Goal: Task Accomplishment & Management: Manage account settings

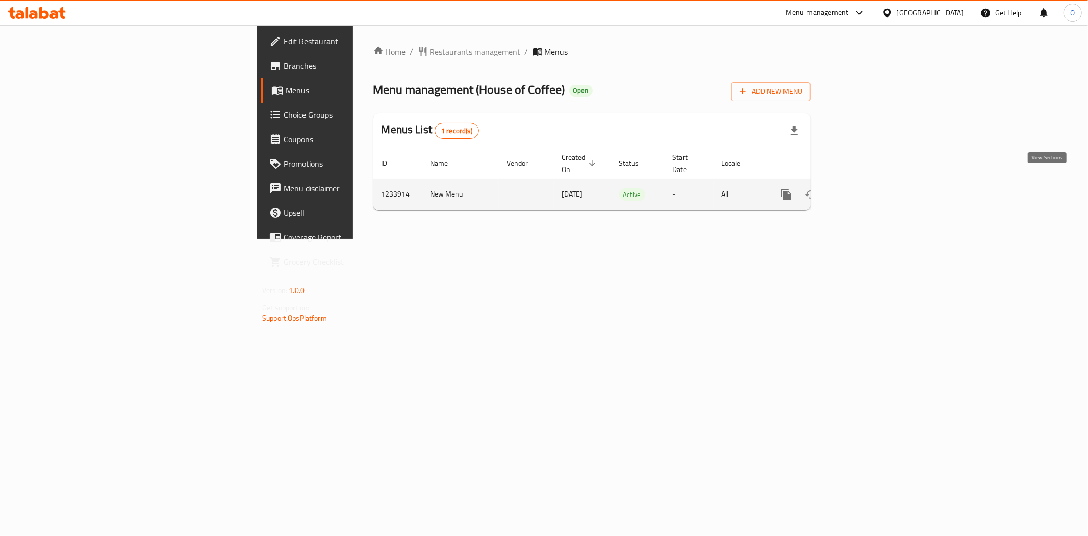
click at [872, 184] on link "enhanced table" at bounding box center [860, 194] width 24 height 24
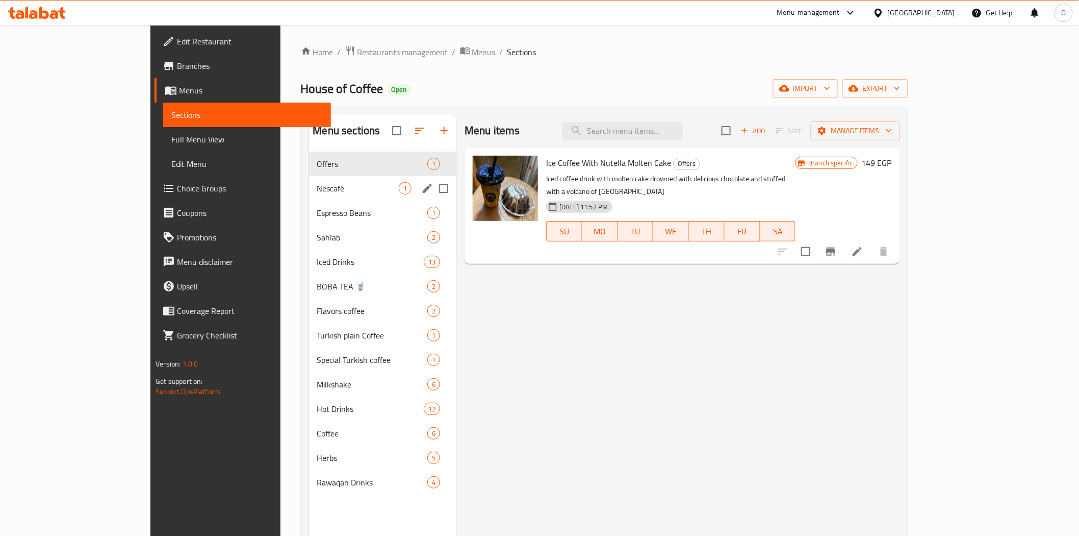
click at [317, 191] on span "Nescafé" at bounding box center [358, 188] width 82 height 12
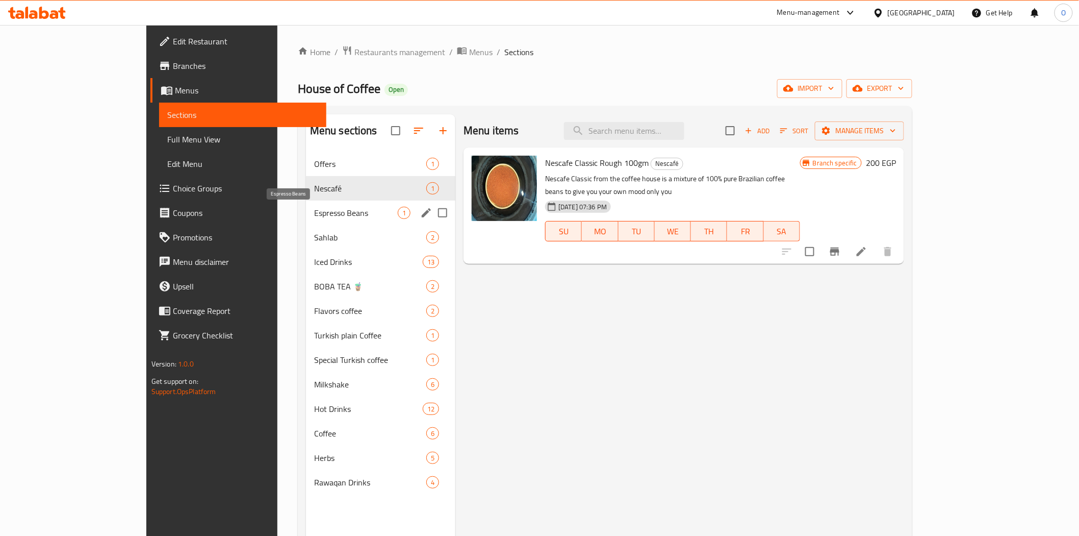
click at [314, 213] on span "Espresso Beans" at bounding box center [356, 213] width 84 height 12
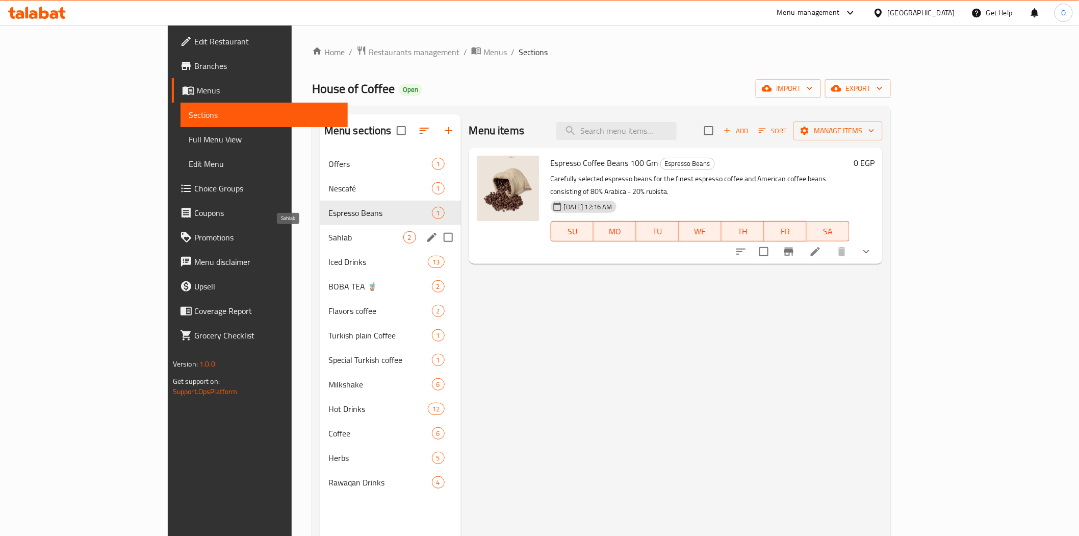
click at [329, 242] on span "Sahlab" at bounding box center [366, 237] width 75 height 12
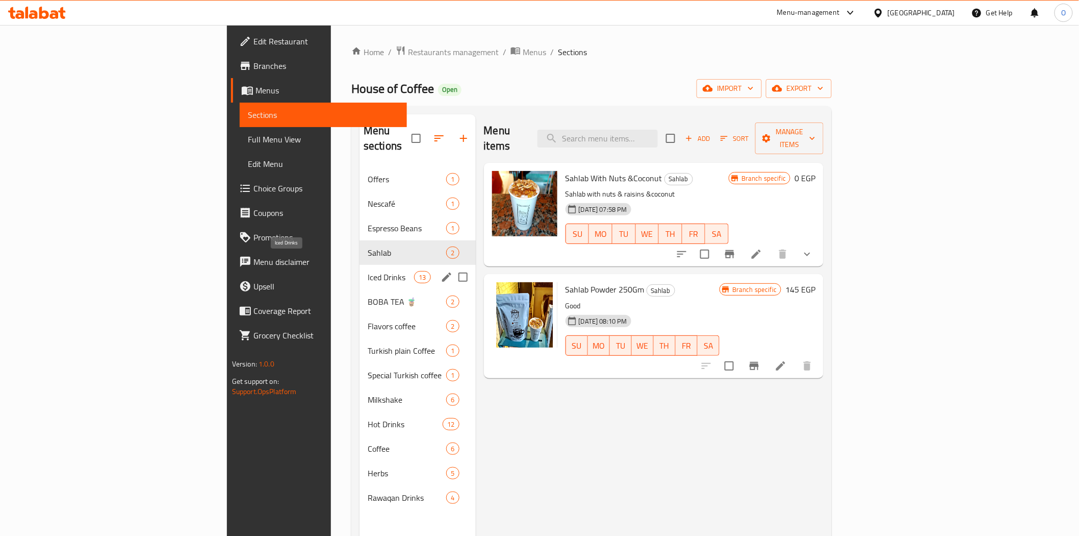
click at [368, 271] on span "Iced Drinks" at bounding box center [391, 277] width 46 height 12
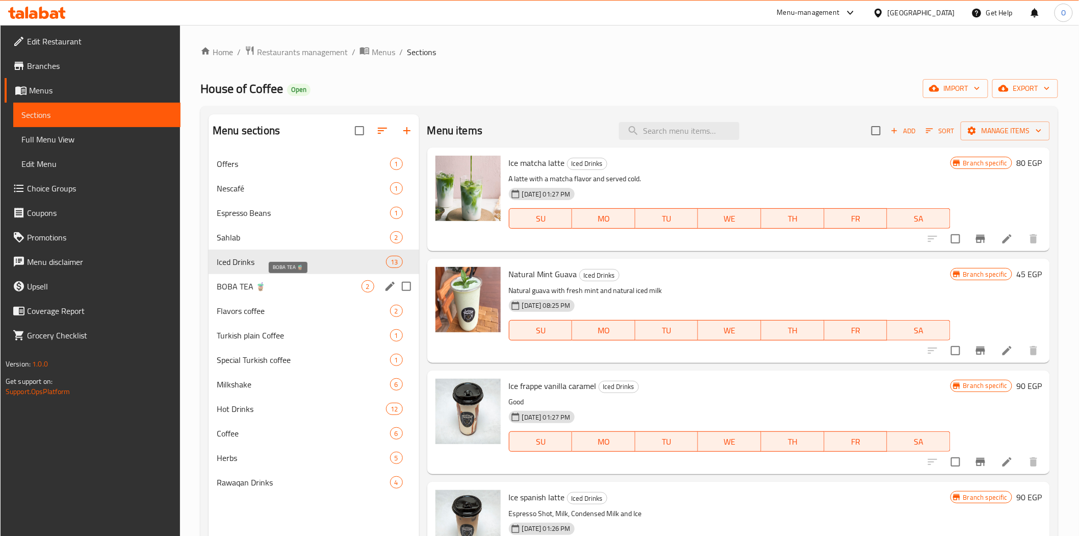
click at [253, 287] on span "BOBA TEA 🧋" at bounding box center [289, 286] width 144 height 12
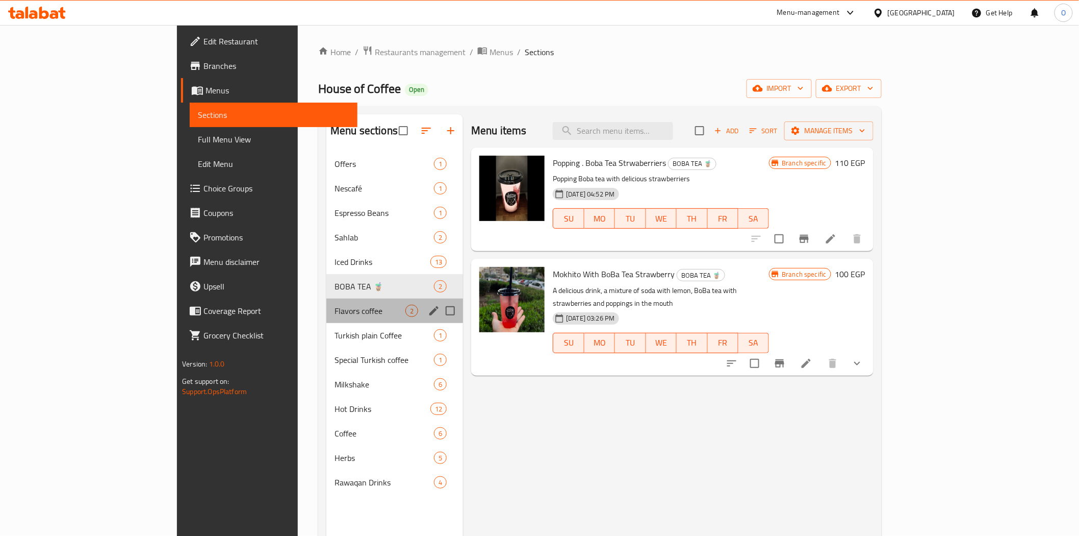
click at [326, 320] on div "Flavors coffee 2" at bounding box center [394, 310] width 137 height 24
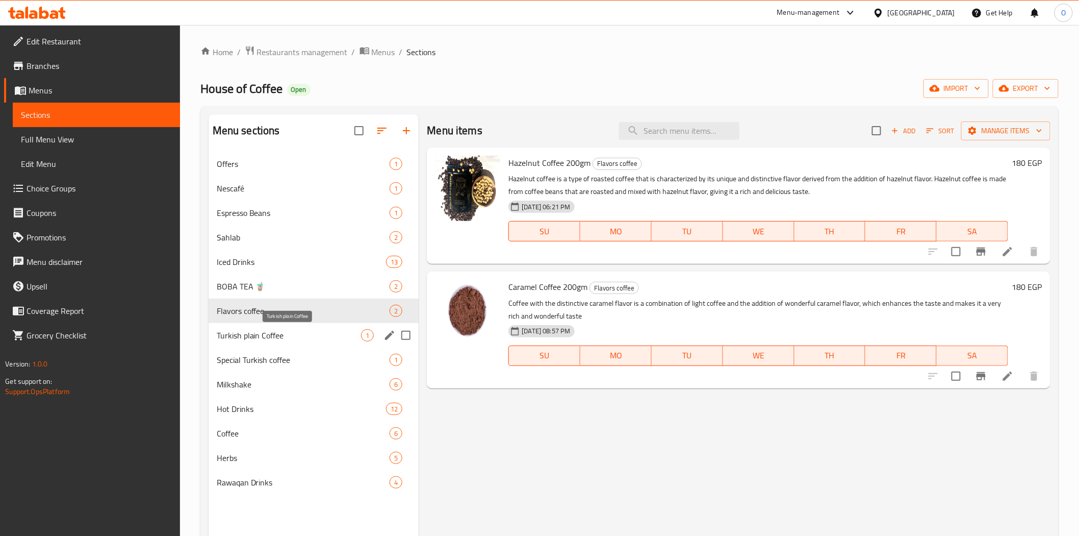
click at [251, 338] on span "Turkish plain Coffee" at bounding box center [289, 335] width 145 height 12
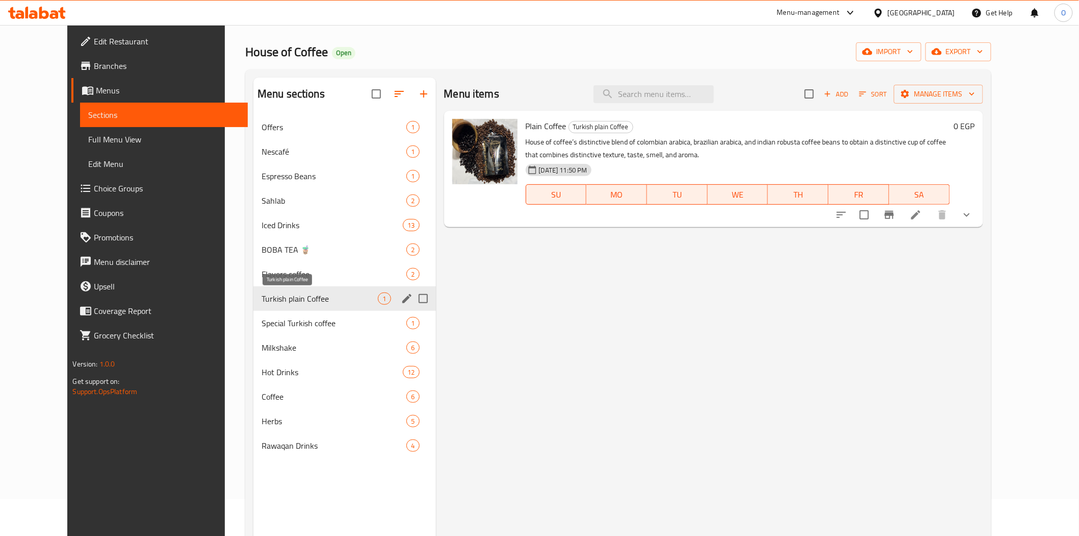
scroll to position [57, 0]
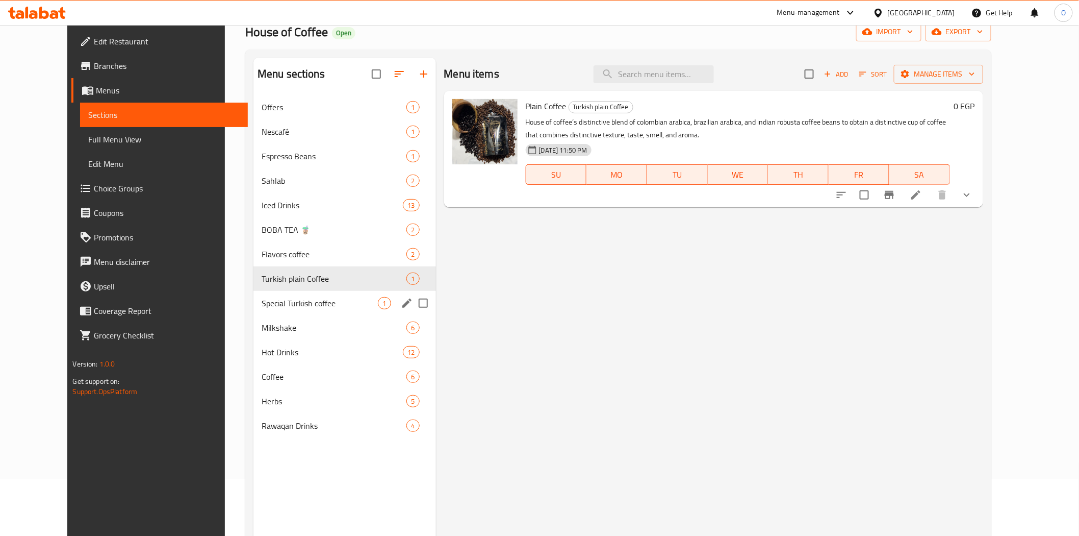
click at [254, 312] on div "Special Turkish coffee 1" at bounding box center [345, 303] width 183 height 24
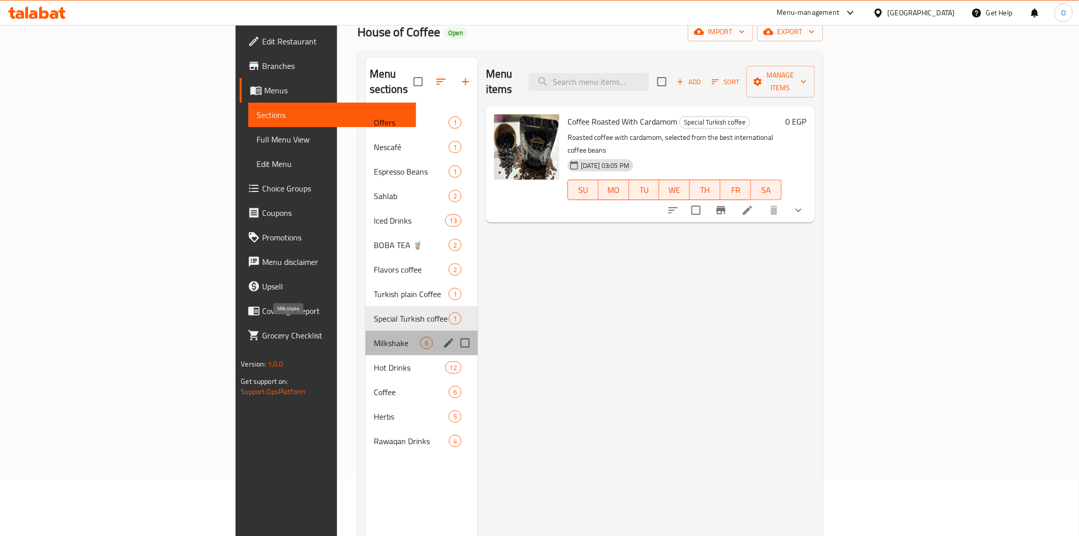
click at [374, 337] on span "Milkshake" at bounding box center [397, 343] width 46 height 12
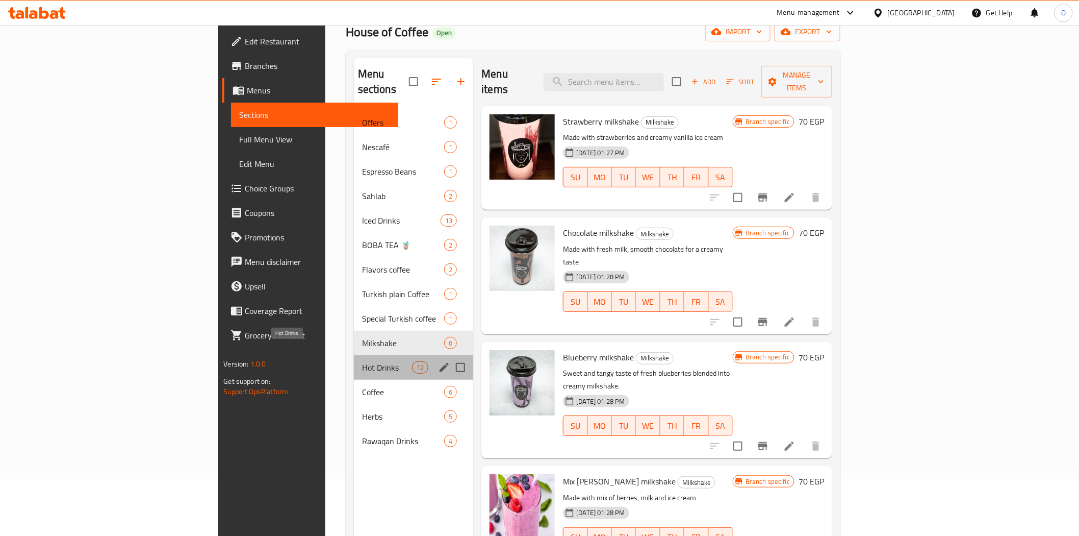
click at [362, 361] on span "Hot Drinks" at bounding box center [387, 367] width 50 height 12
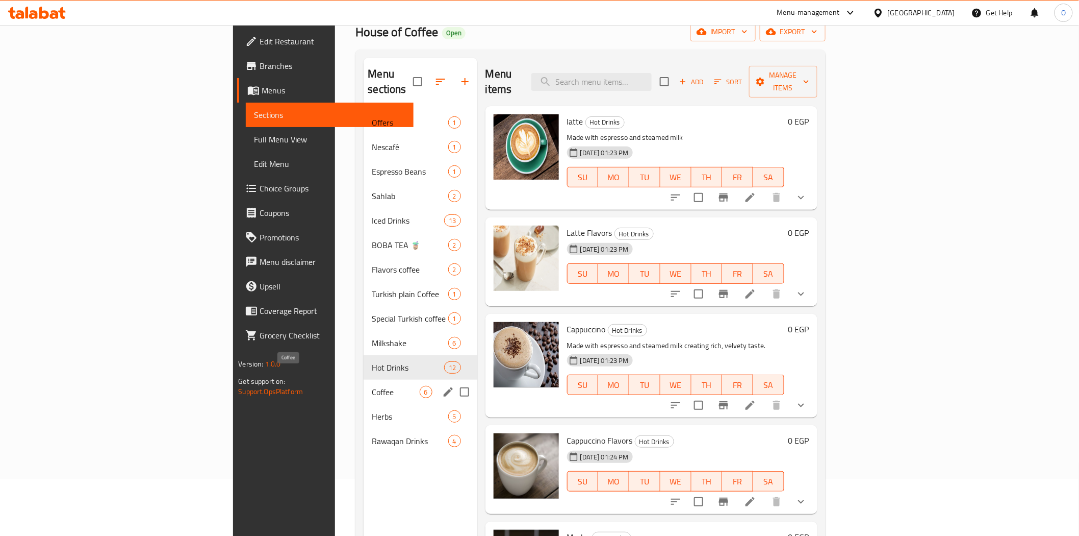
click at [372, 386] on span "Coffee" at bounding box center [395, 392] width 47 height 12
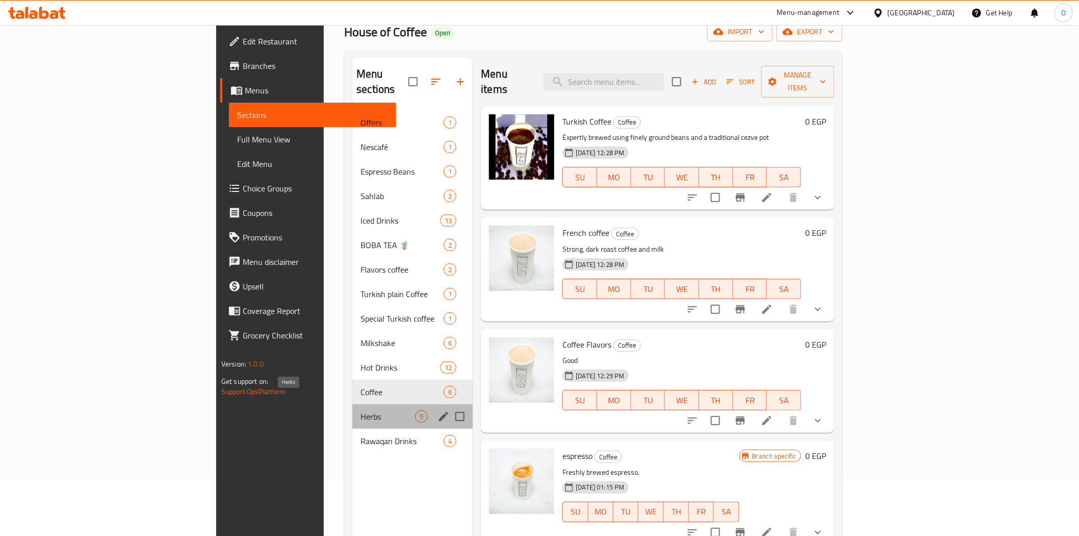
click at [361, 410] on span "Herbs" at bounding box center [388, 416] width 55 height 12
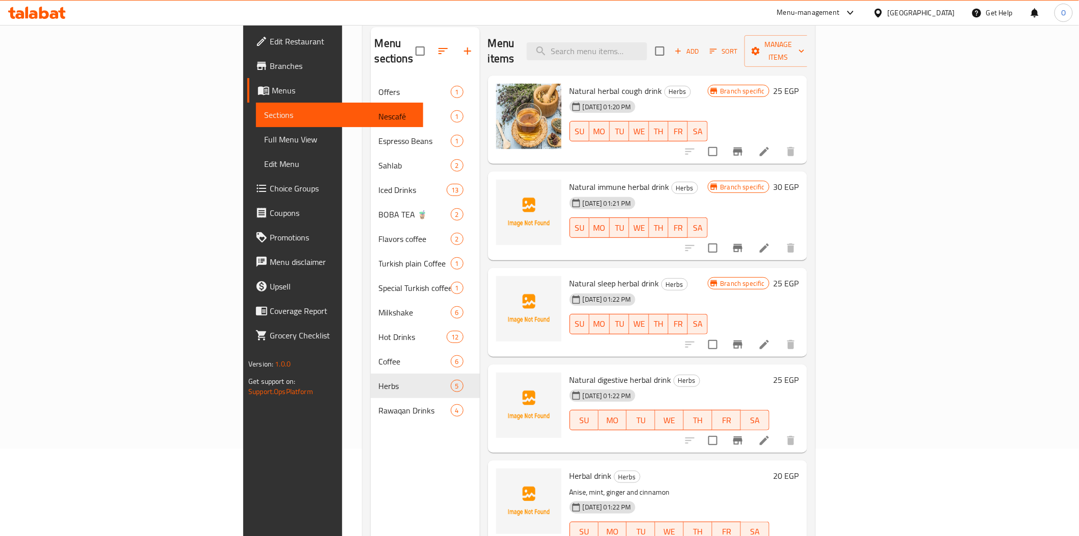
scroll to position [143, 0]
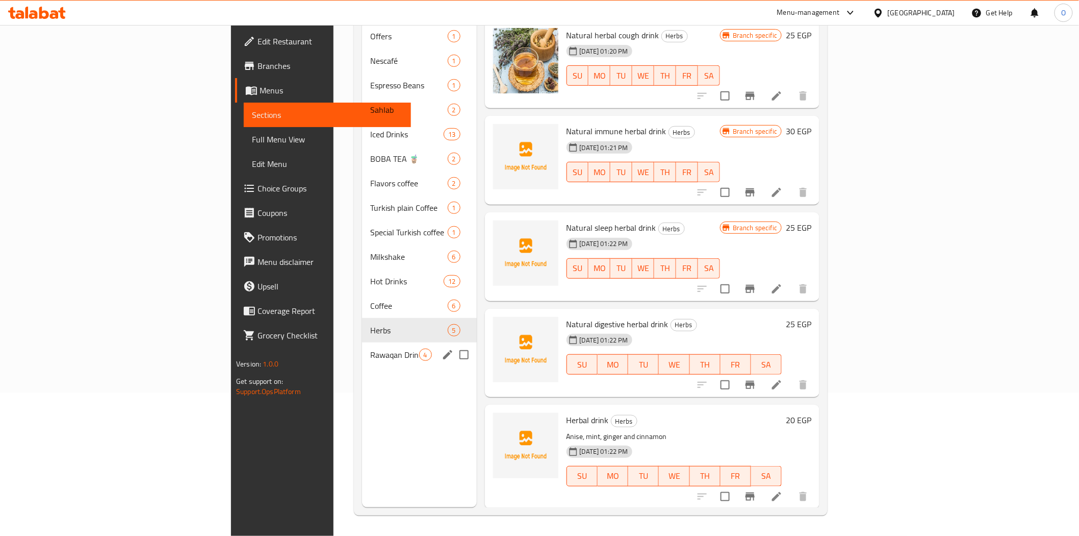
click at [362, 342] on div "Rawaqan Drinks 4" at bounding box center [419, 354] width 114 height 24
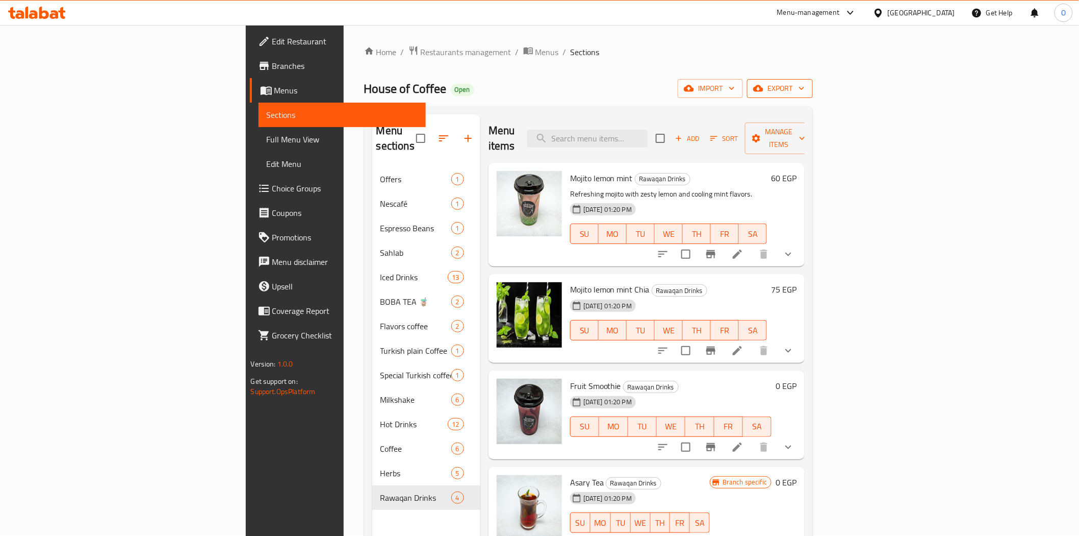
click at [805, 84] on span "export" at bounding box center [779, 88] width 49 height 13
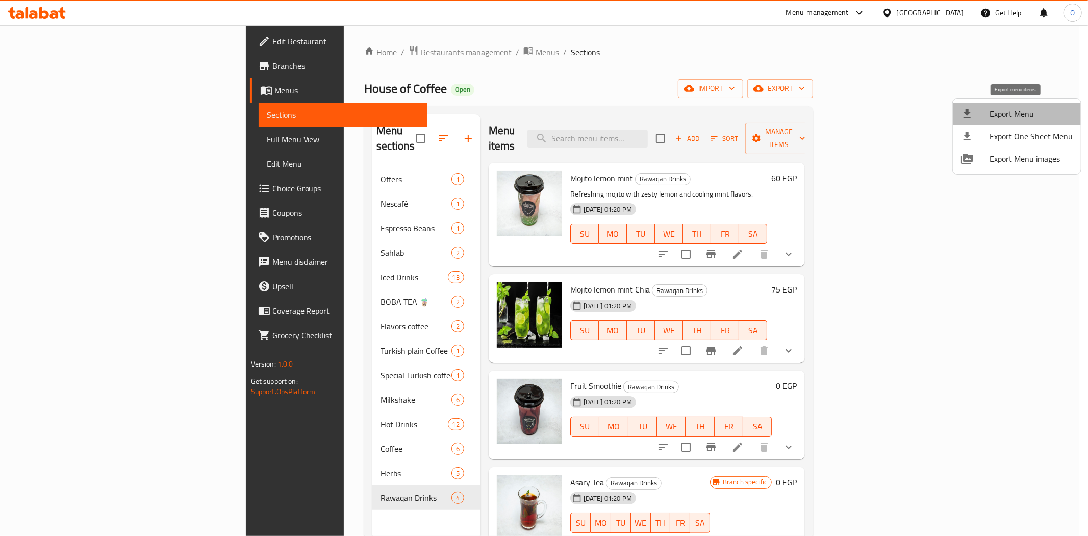
click at [1021, 115] on span "Export Menu" at bounding box center [1031, 114] width 83 height 12
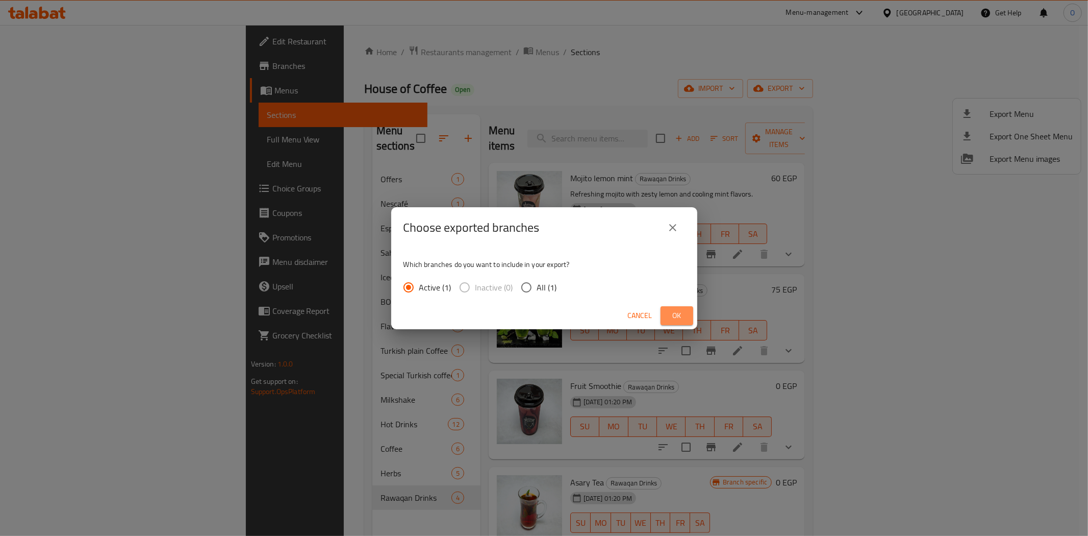
click at [684, 313] on span "Ok" at bounding box center [677, 315] width 16 height 13
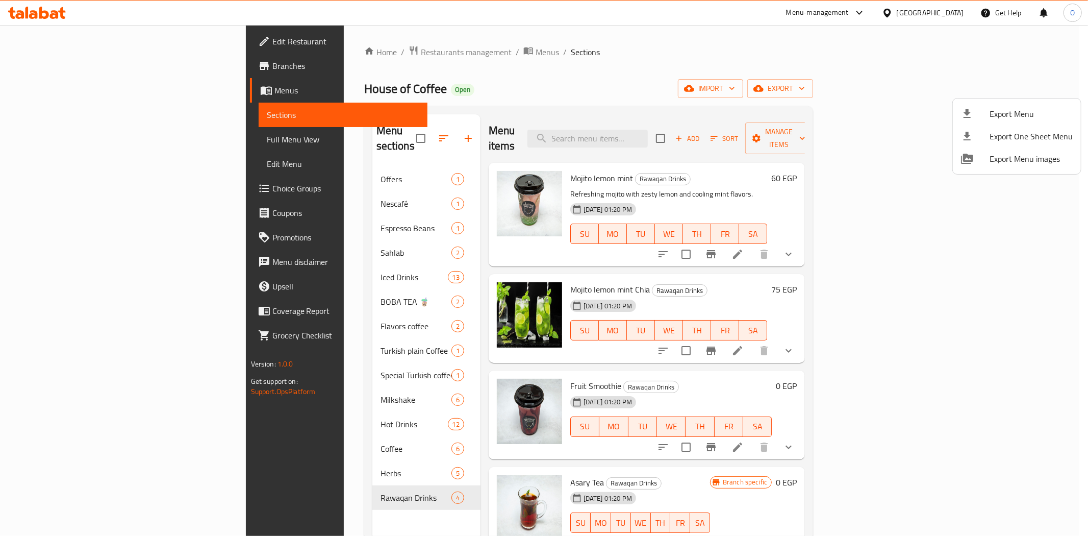
drag, startPoint x: 283, startPoint y: 89, endPoint x: 176, endPoint y: 96, distance: 107.4
click at [215, 87] on div at bounding box center [544, 268] width 1088 height 536
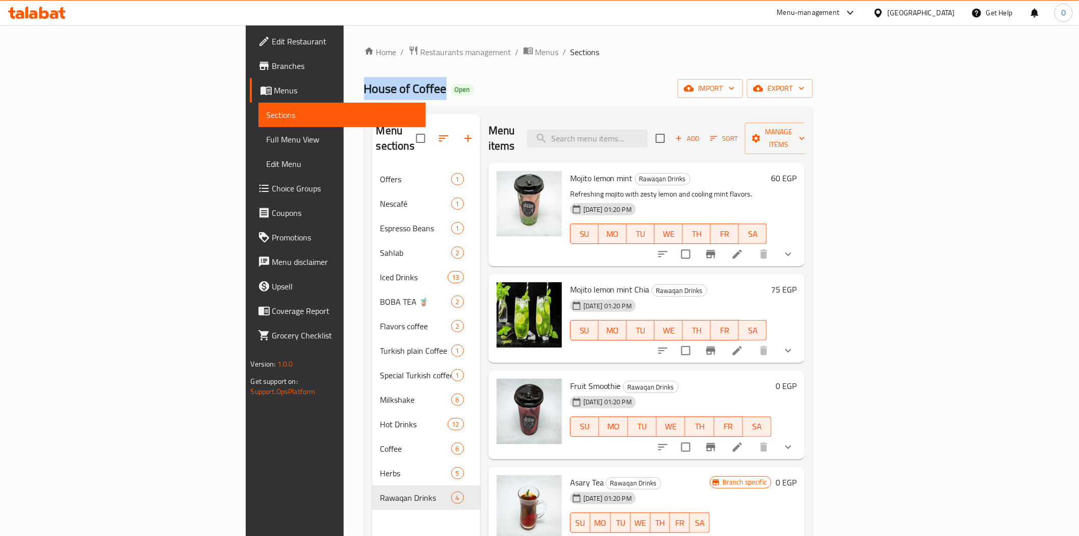
drag, startPoint x: 204, startPoint y: 88, endPoint x: 268, endPoint y: 81, distance: 64.2
click at [364, 85] on h2 "House of Coffee Open" at bounding box center [419, 89] width 110 height 16
copy span "House of Coffee"
click at [272, 67] on span "Branches" at bounding box center [344, 66] width 145 height 12
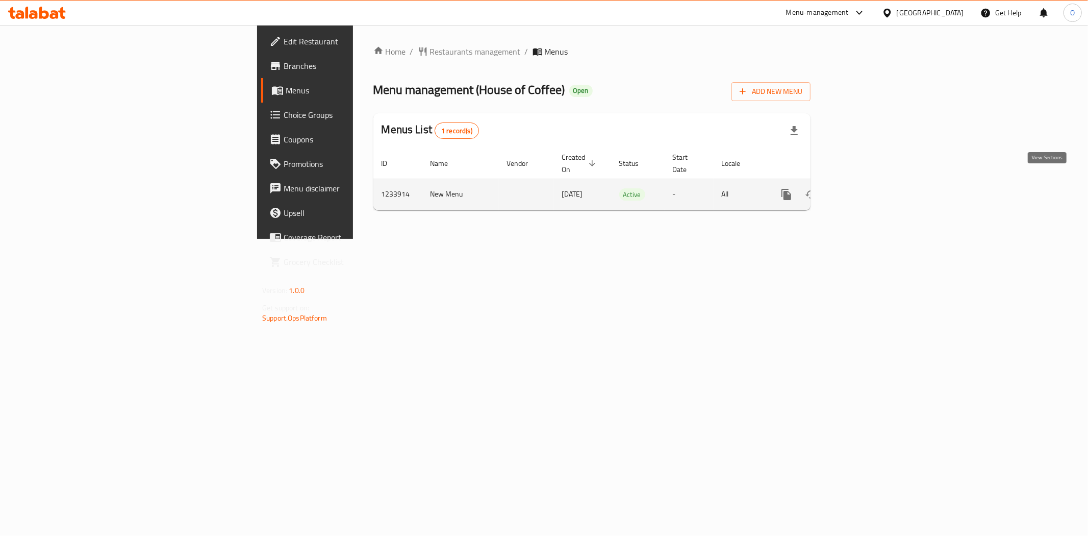
click at [866, 188] on icon "enhanced table" at bounding box center [860, 194] width 12 height 12
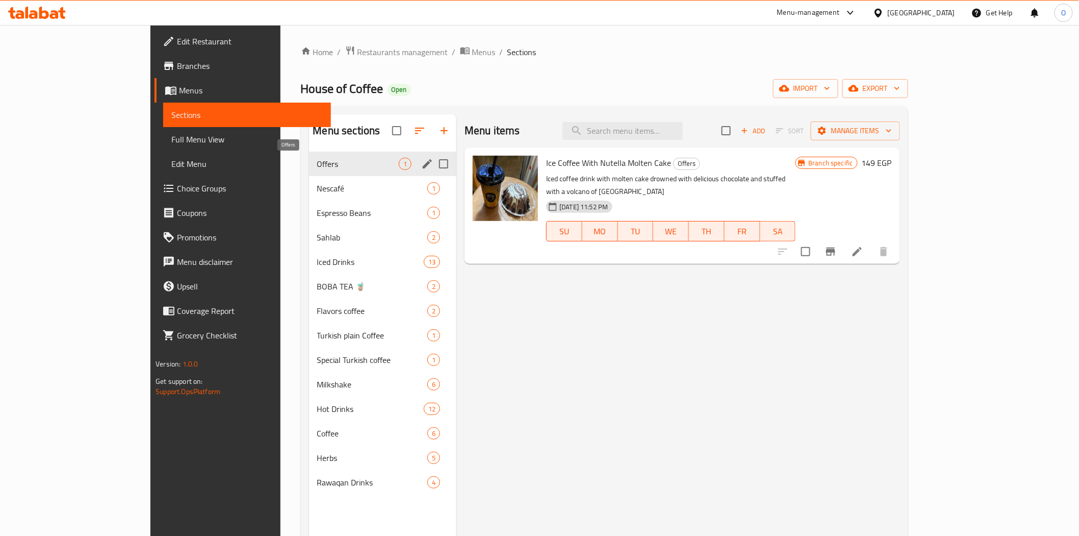
click at [344, 164] on span "Offers" at bounding box center [358, 164] width 82 height 12
click at [340, 192] on span "Nescafé" at bounding box center [358, 188] width 82 height 12
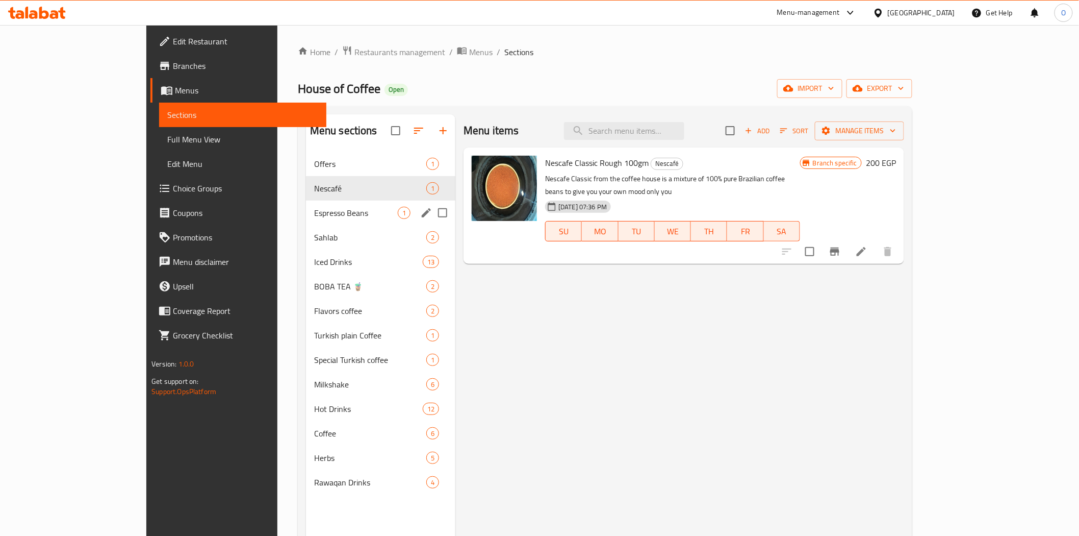
click at [342, 220] on div "Espresso Beans 1" at bounding box center [380, 212] width 149 height 24
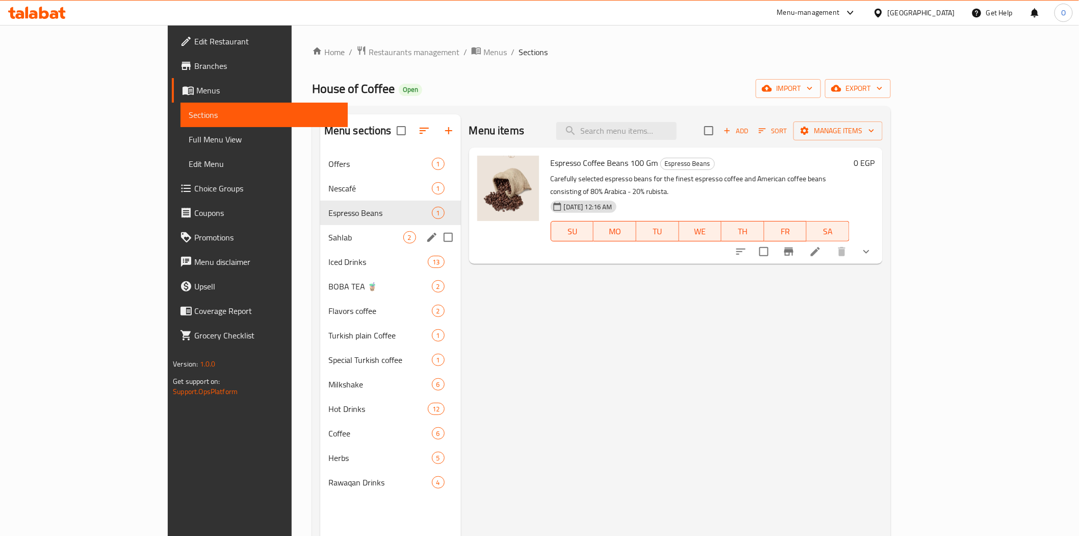
click at [345, 231] on span "Sahlab" at bounding box center [366, 237] width 75 height 12
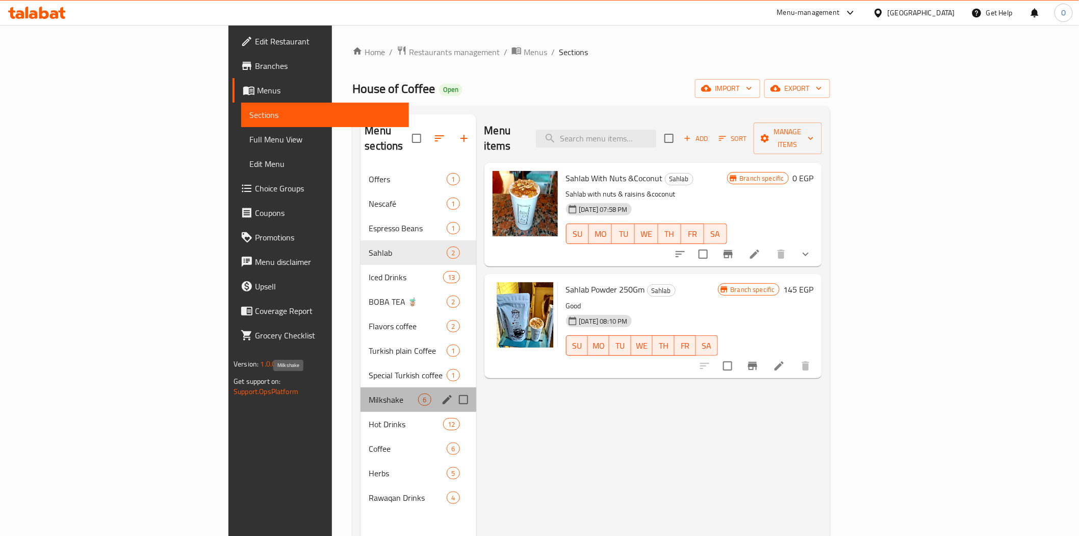
click at [369, 393] on span "Milkshake" at bounding box center [393, 399] width 49 height 12
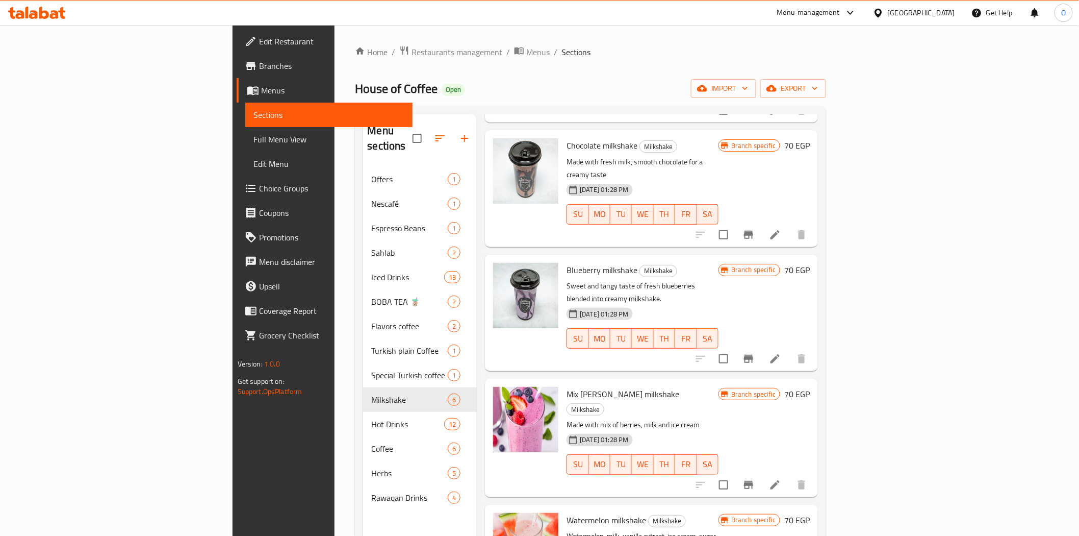
scroll to position [158, 0]
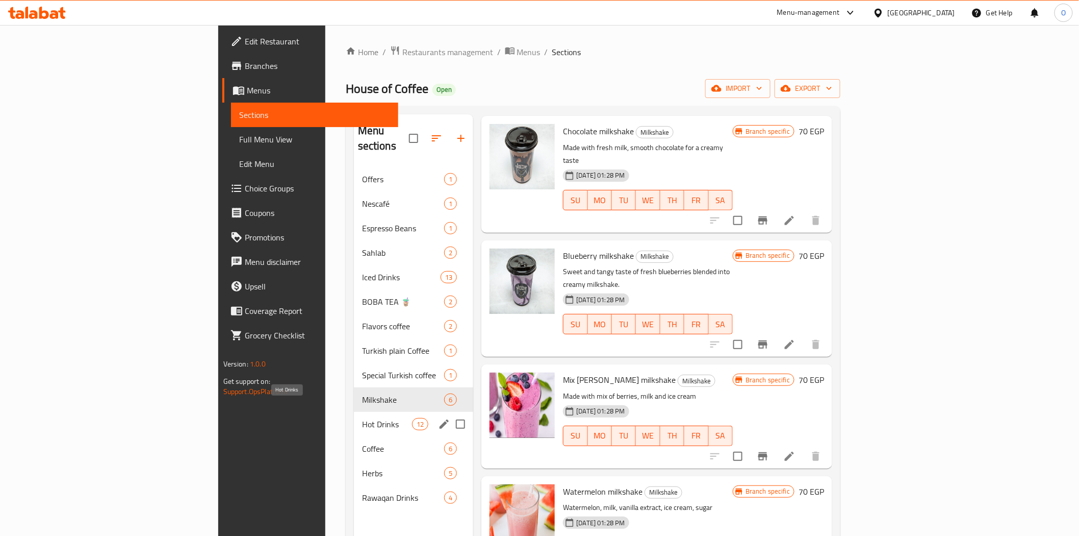
click at [362, 418] on span "Hot Drinks" at bounding box center [387, 424] width 50 height 12
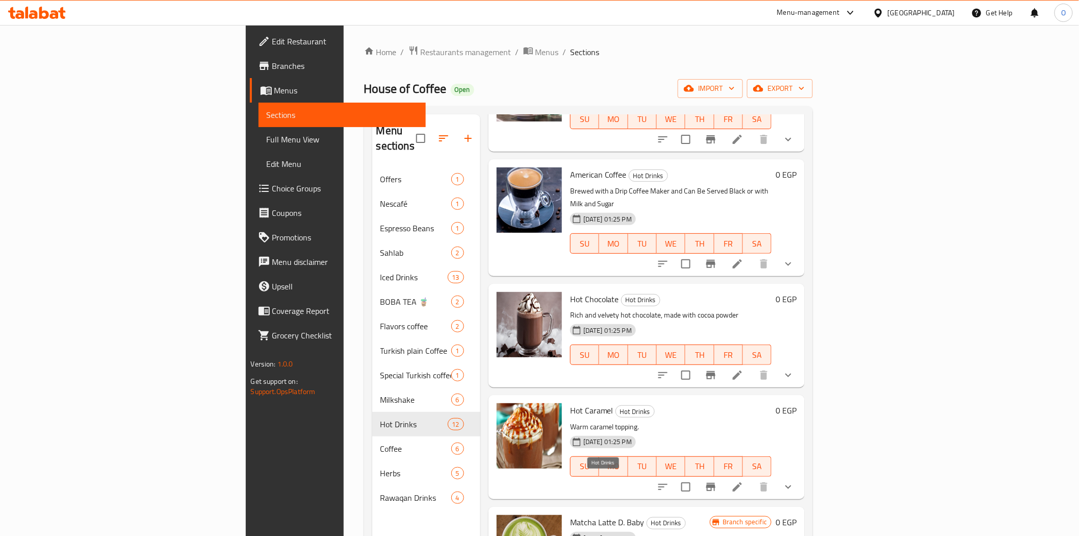
scroll to position [143, 0]
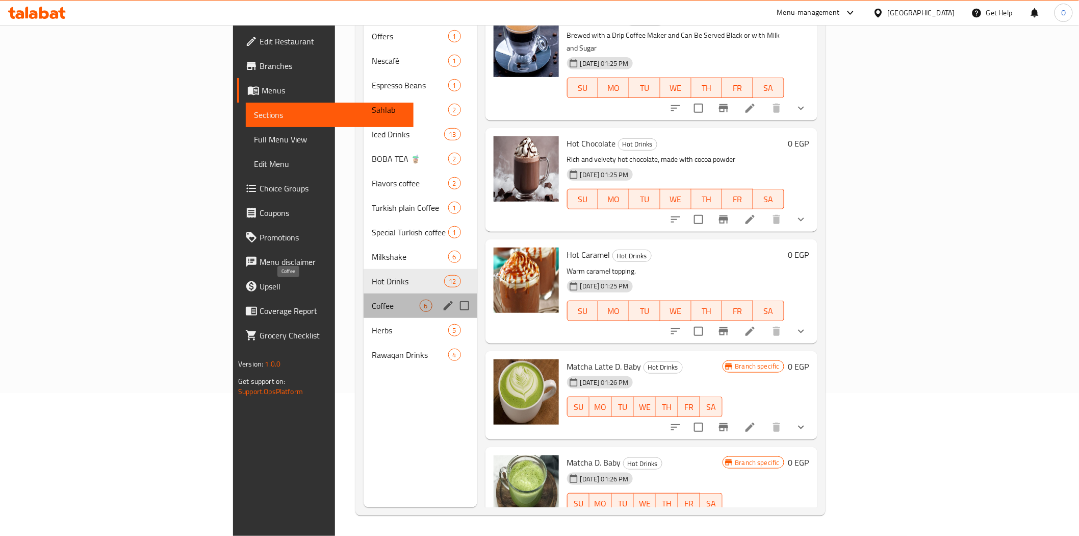
click at [372, 299] on span "Coffee" at bounding box center [395, 305] width 47 height 12
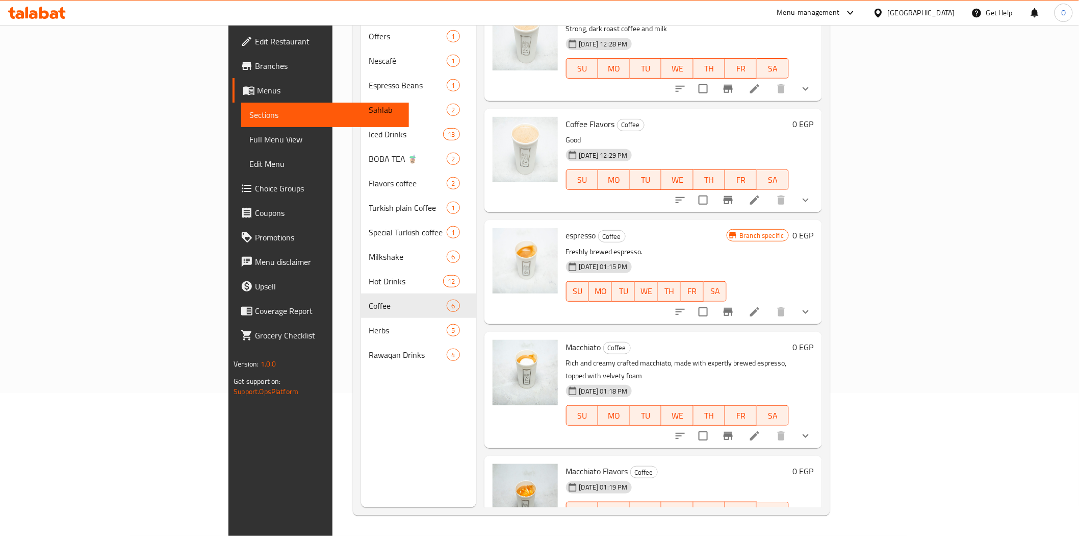
scroll to position [143, 0]
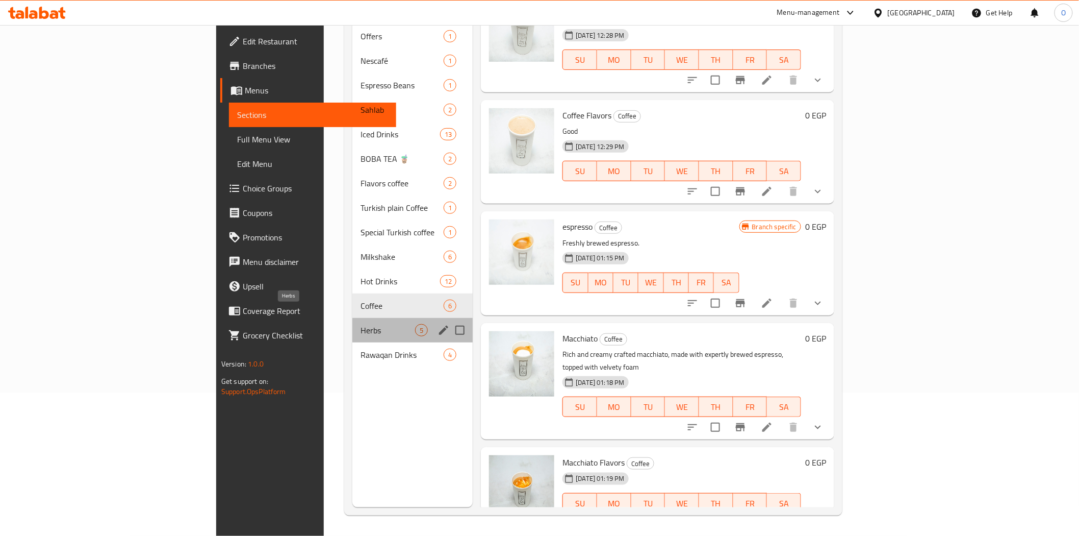
click at [361, 324] on span "Herbs" at bounding box center [388, 330] width 55 height 12
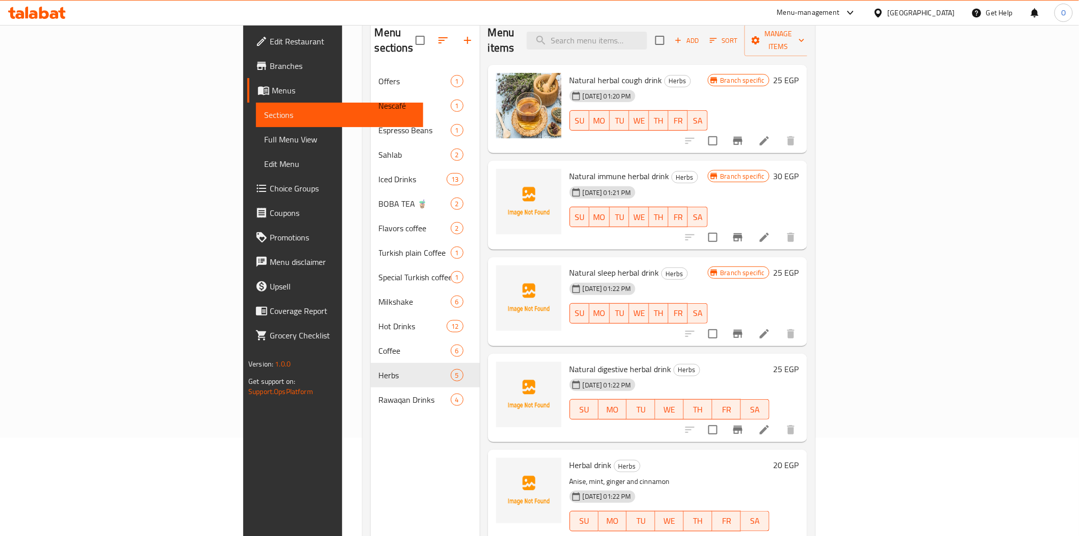
scroll to position [113, 0]
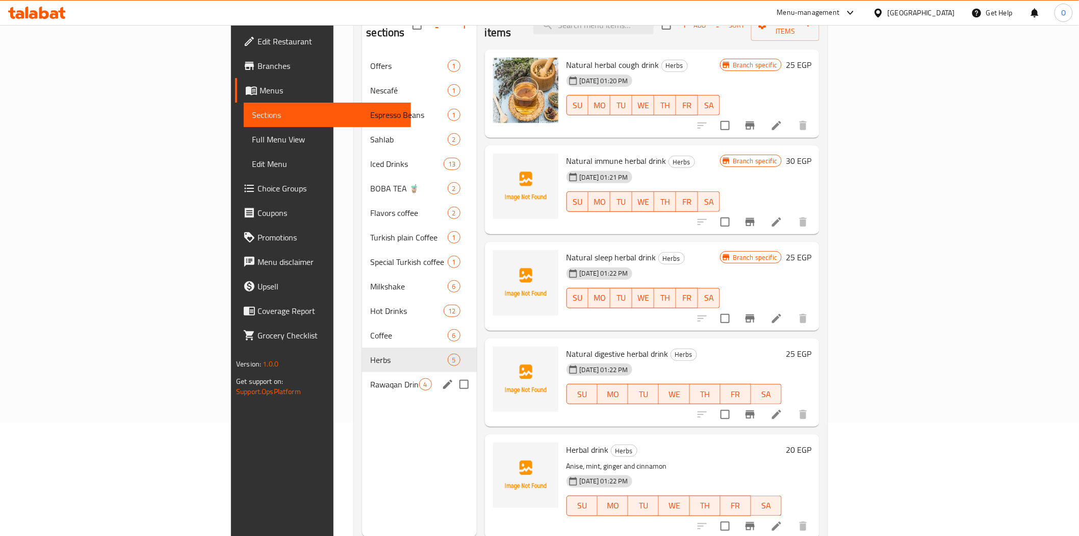
click at [420, 380] on span "4" at bounding box center [426, 385] width 12 height 10
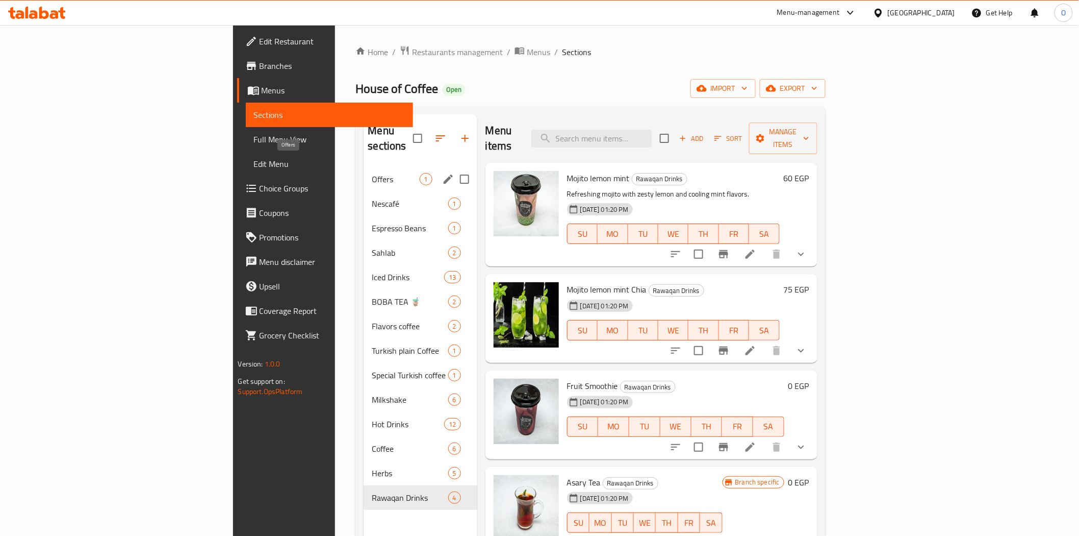
click at [372, 173] on span "Offers" at bounding box center [395, 179] width 47 height 12
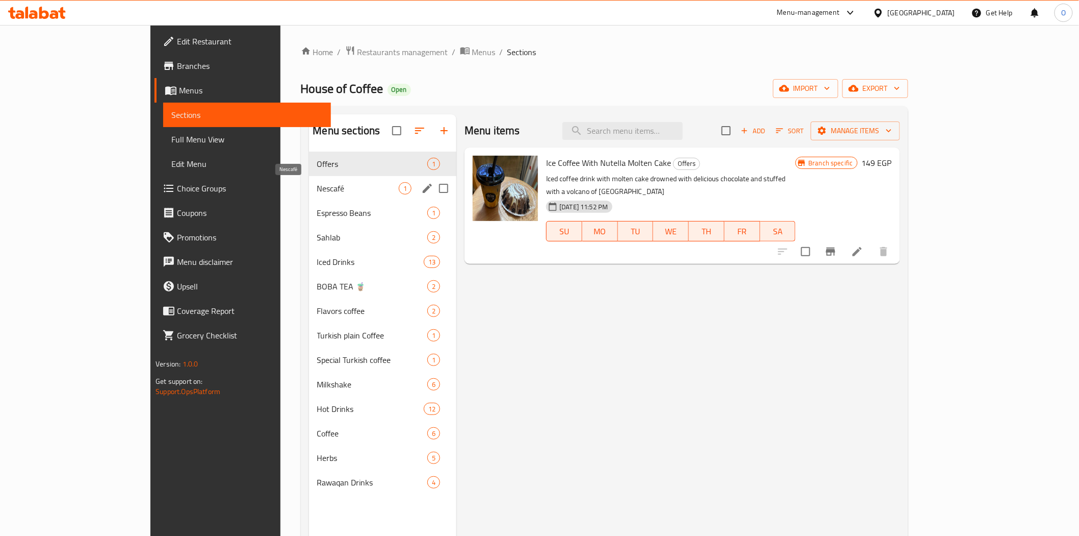
click at [317, 190] on span "Nescafé" at bounding box center [358, 188] width 82 height 12
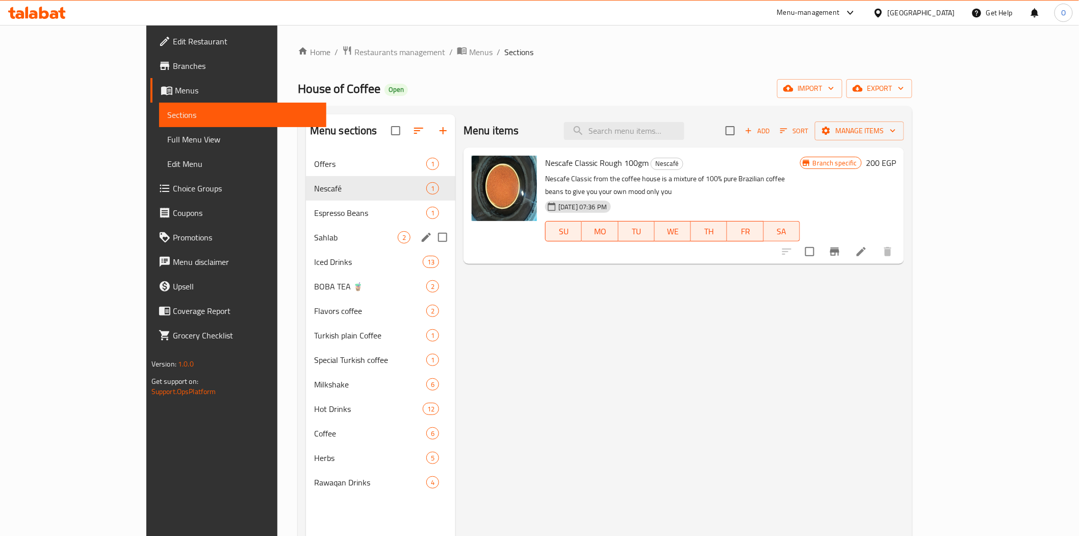
click at [306, 228] on div "Sahlab 2" at bounding box center [380, 237] width 149 height 24
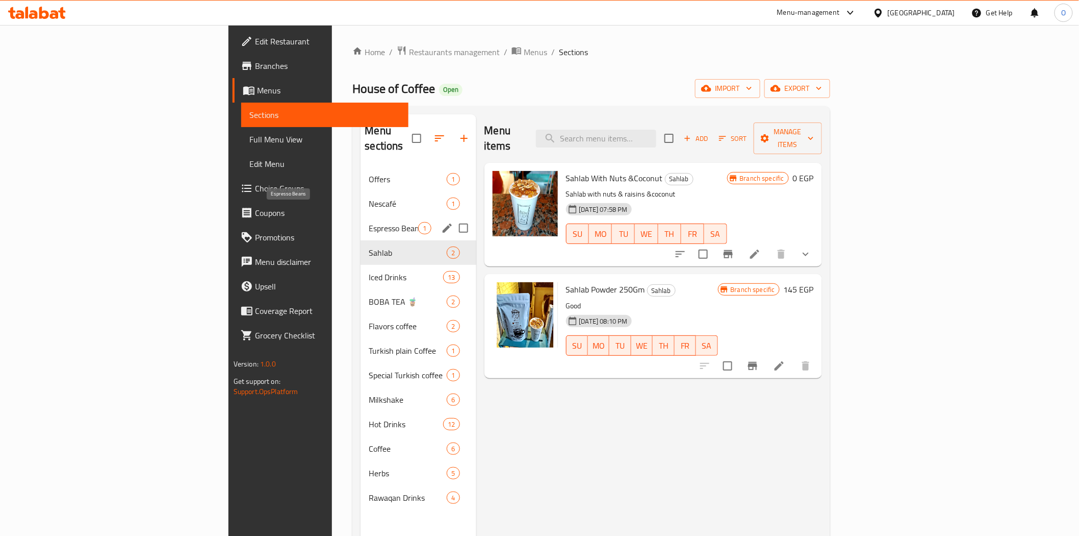
click at [369, 222] on span "Espresso Beans" at bounding box center [393, 228] width 49 height 12
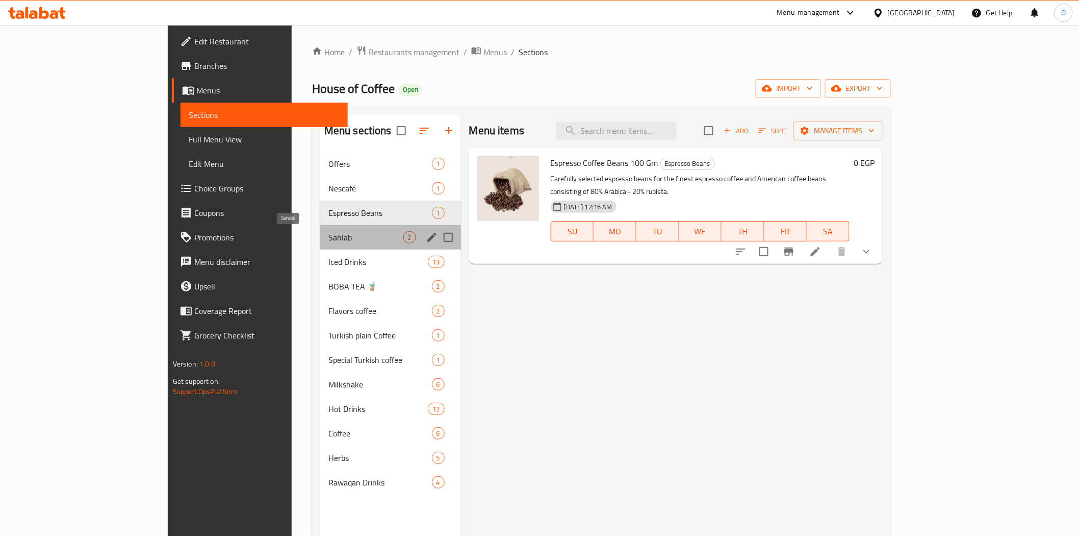
click at [329, 233] on span "Sahlab" at bounding box center [366, 237] width 75 height 12
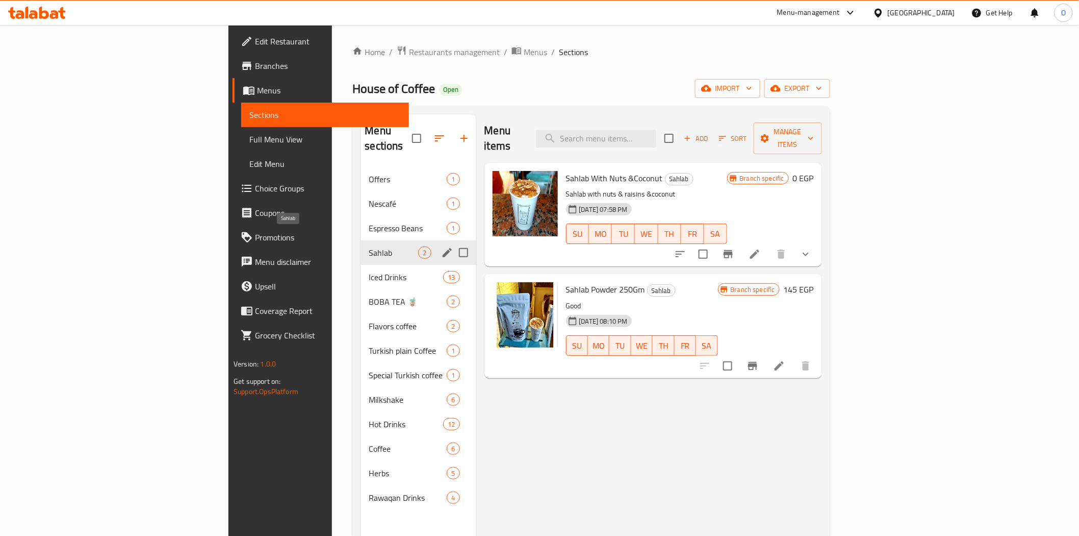
scroll to position [57, 0]
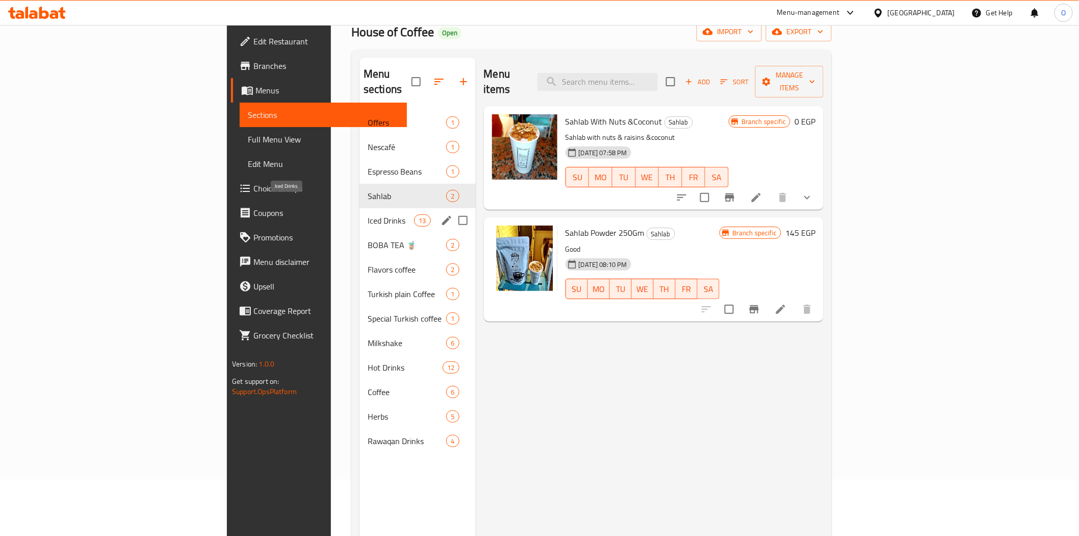
click at [368, 214] on span "Iced Drinks" at bounding box center [391, 220] width 46 height 12
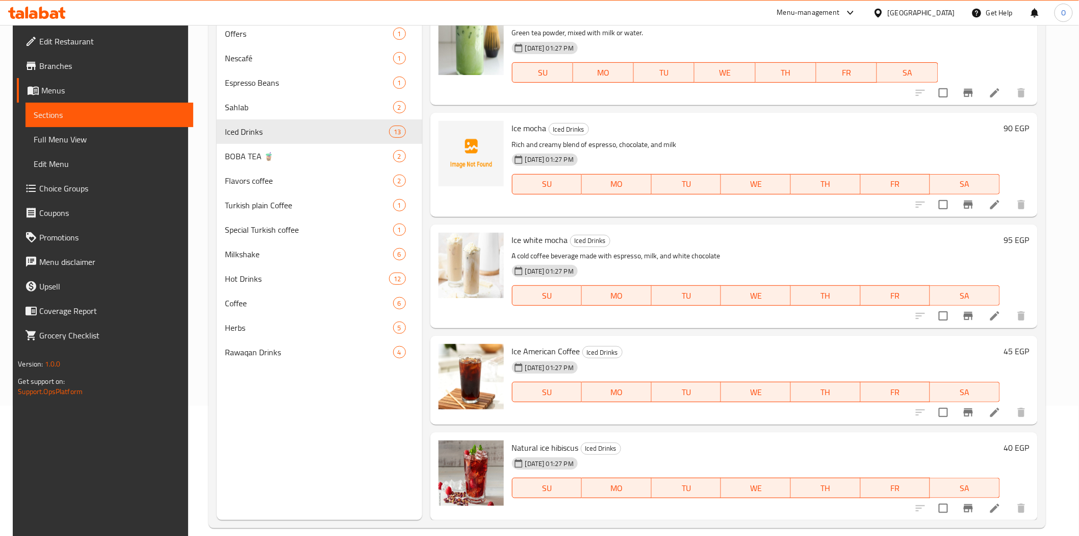
scroll to position [143, 0]
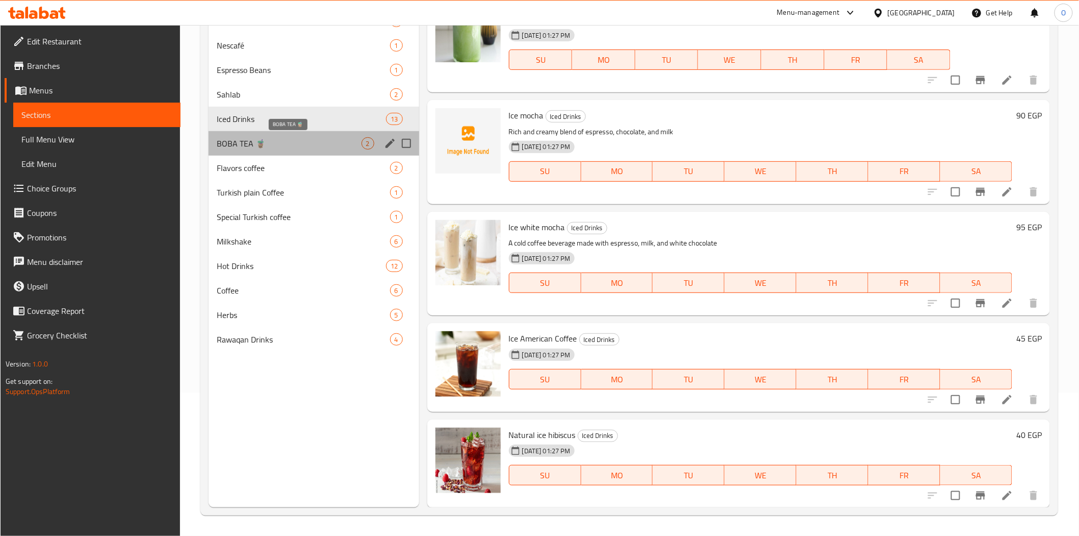
click at [345, 144] on span "BOBA TEA 🧋" at bounding box center [289, 143] width 144 height 12
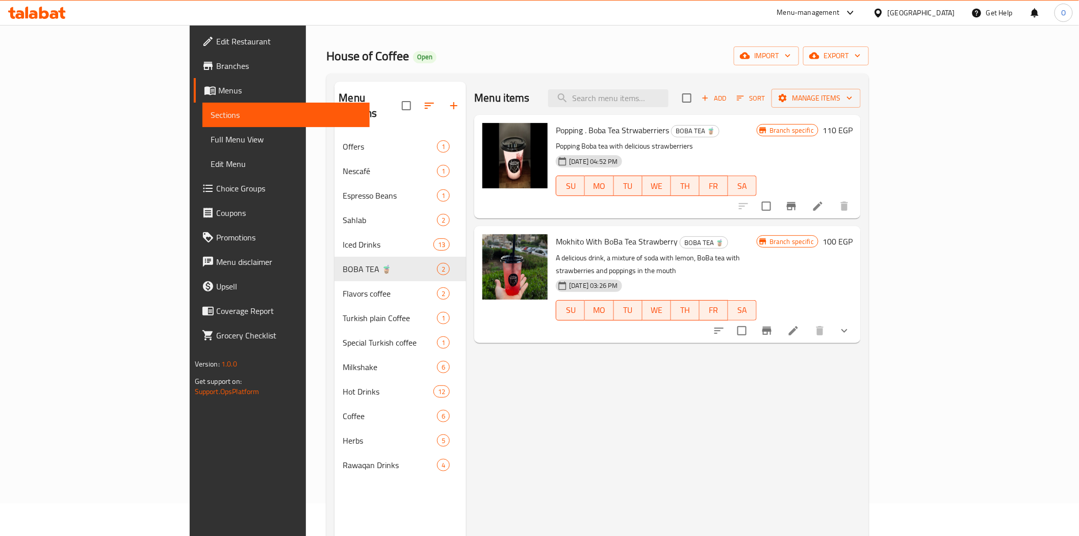
scroll to position [29, 0]
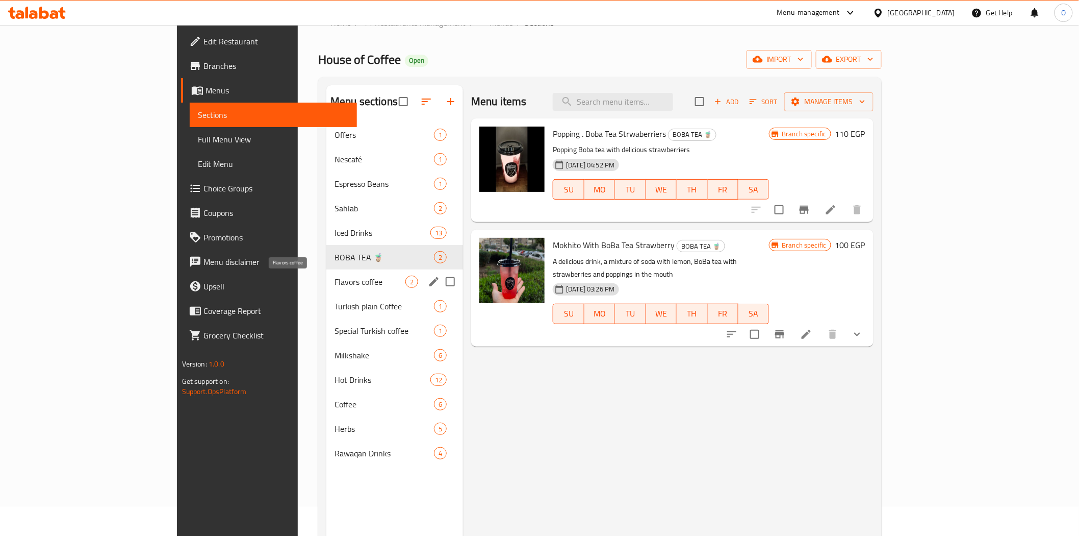
click at [335, 283] on span "Flavors coffee" at bounding box center [370, 281] width 71 height 12
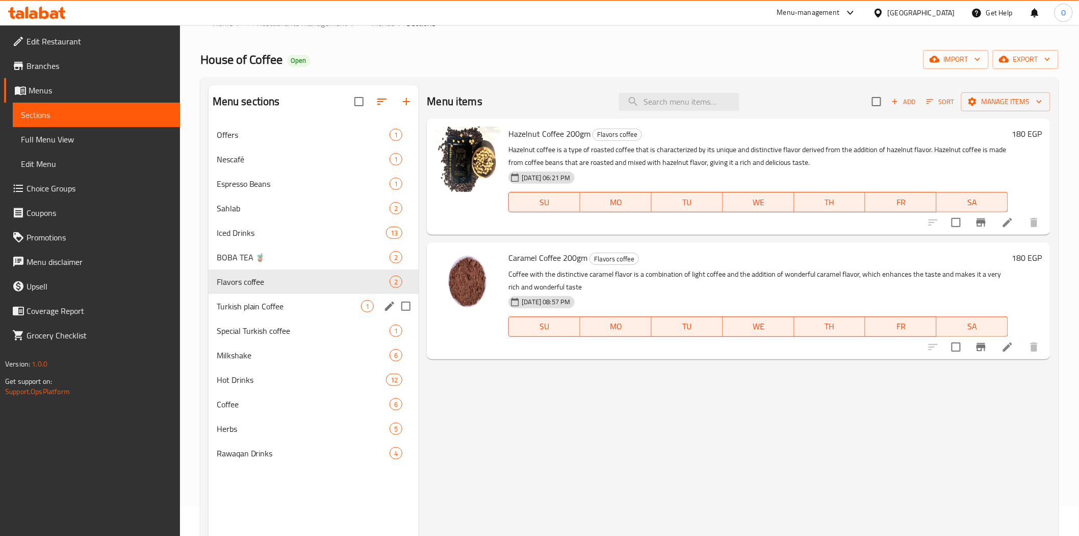
click at [289, 311] on span "Turkish plain Coffee" at bounding box center [289, 306] width 145 height 12
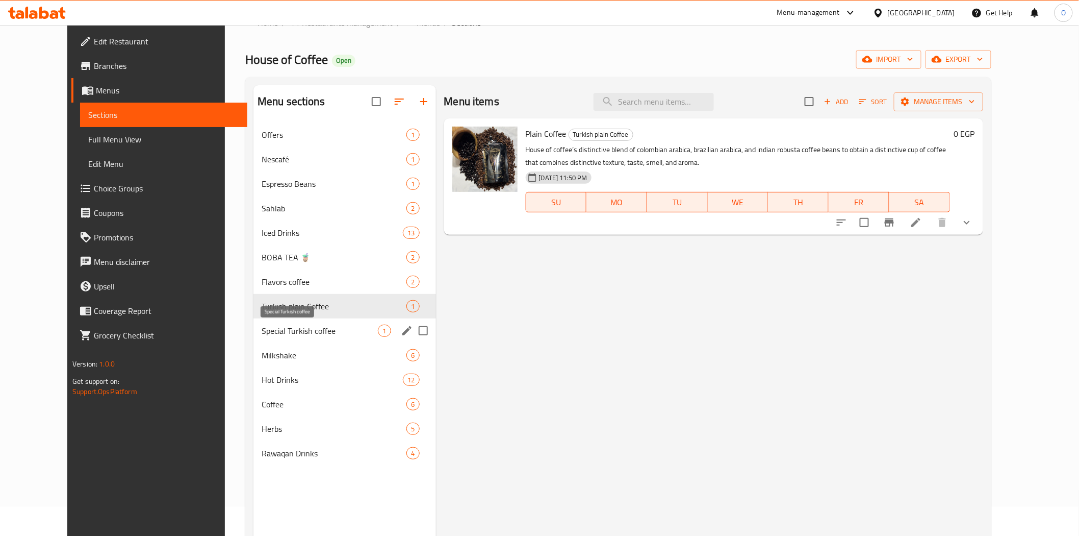
click at [291, 335] on span "Special Turkish coffee" at bounding box center [320, 330] width 117 height 12
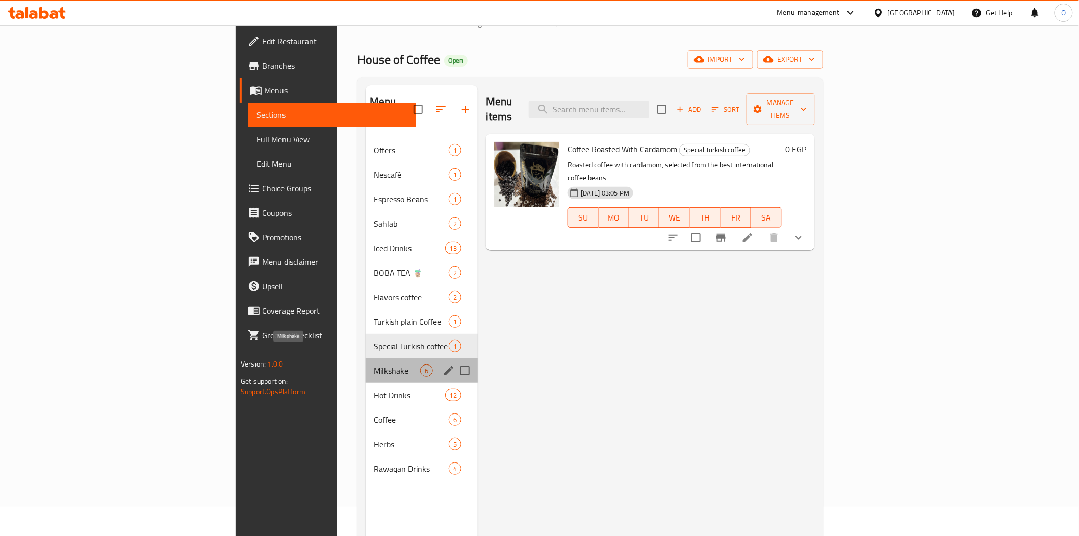
click at [374, 364] on span "Milkshake" at bounding box center [397, 370] width 46 height 12
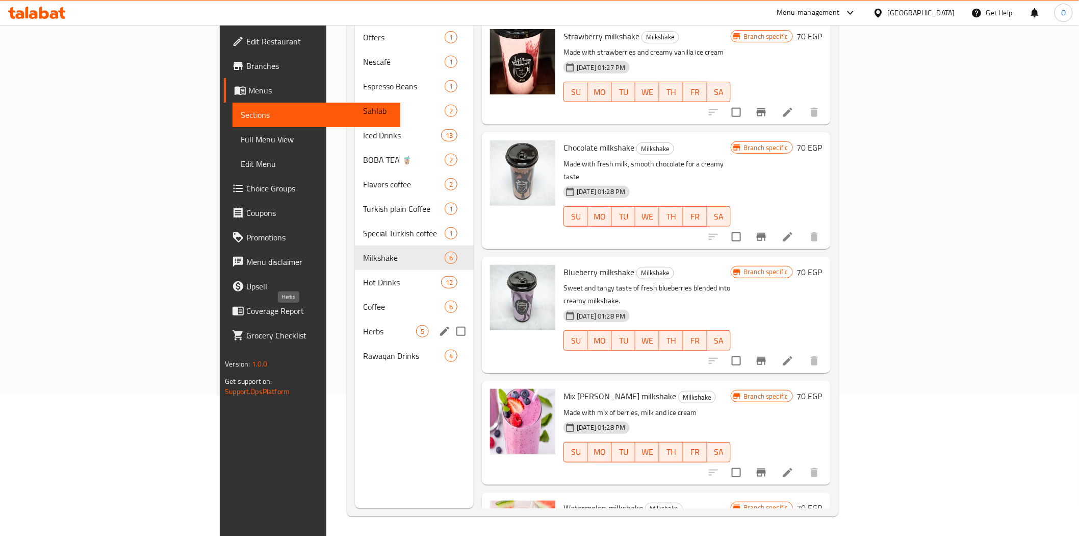
scroll to position [143, 0]
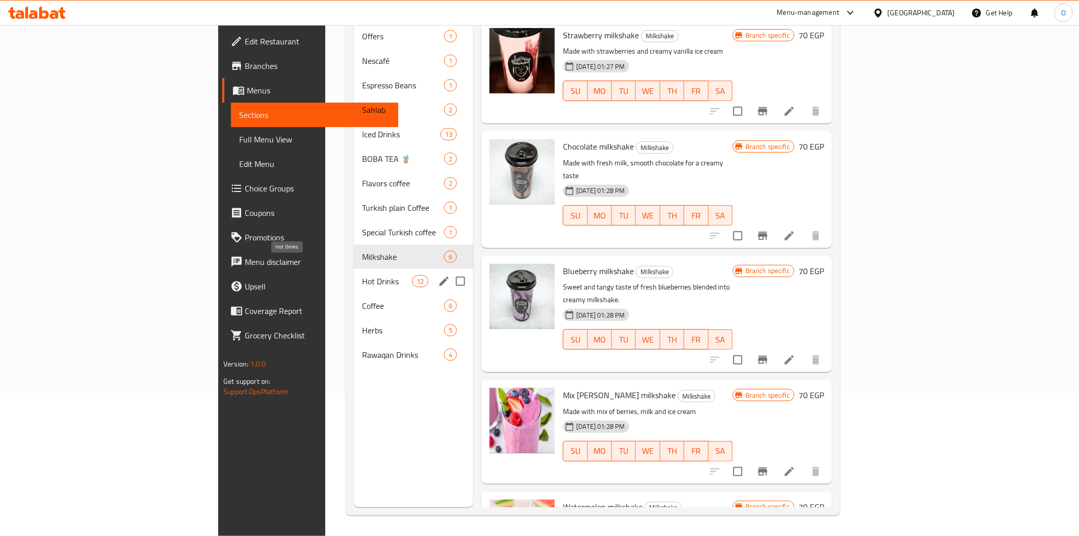
click at [362, 275] on span "Hot Drinks" at bounding box center [387, 281] width 50 height 12
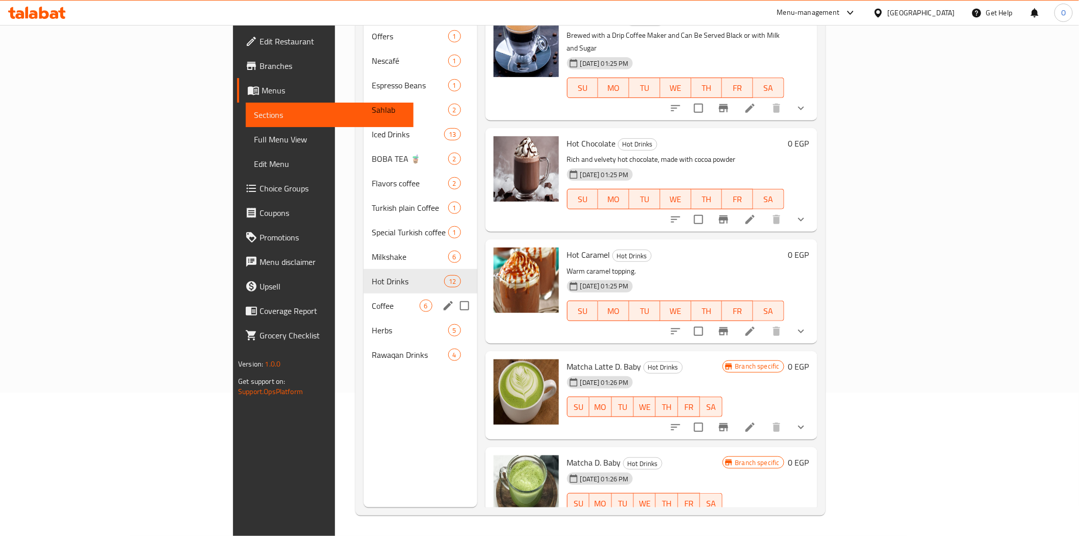
click at [372, 299] on span "Coffee" at bounding box center [395, 305] width 47 height 12
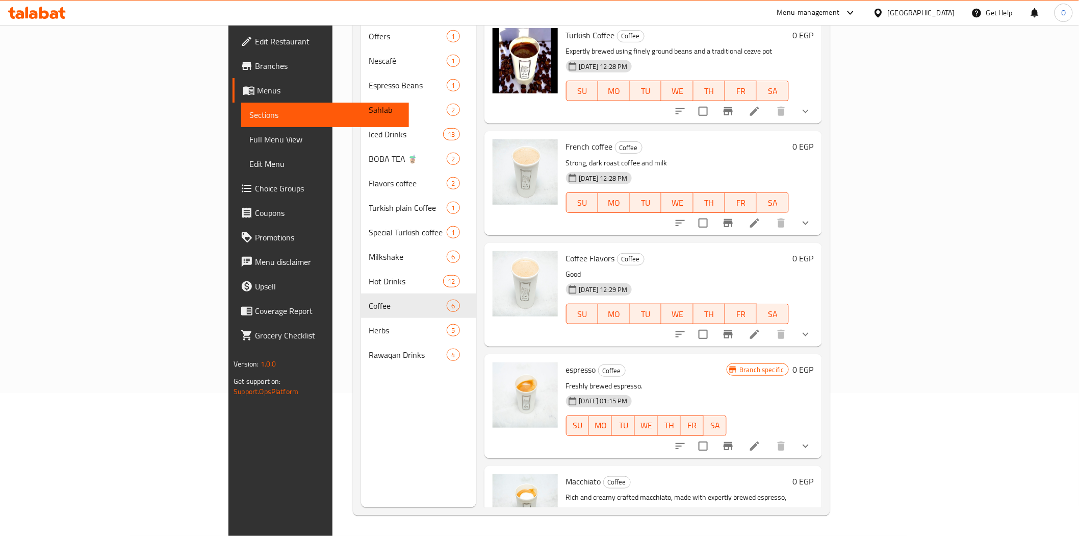
scroll to position [143, 0]
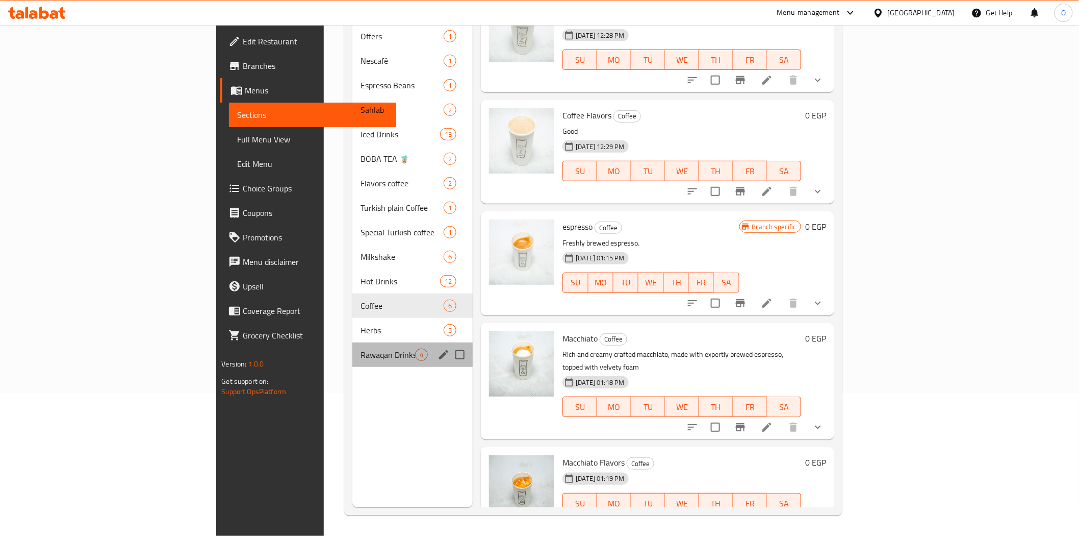
drag, startPoint x: 301, startPoint y: 327, endPoint x: 304, endPoint y: 313, distance: 14.0
click at [352, 342] on div "Rawaqan Drinks 4" at bounding box center [412, 354] width 120 height 24
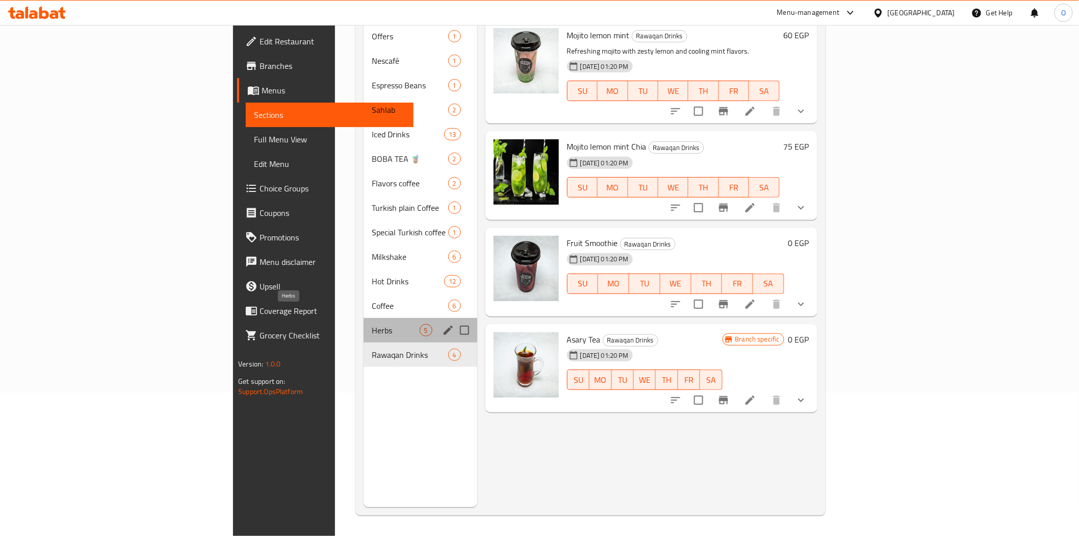
click at [372, 324] on span "Herbs" at bounding box center [395, 330] width 47 height 12
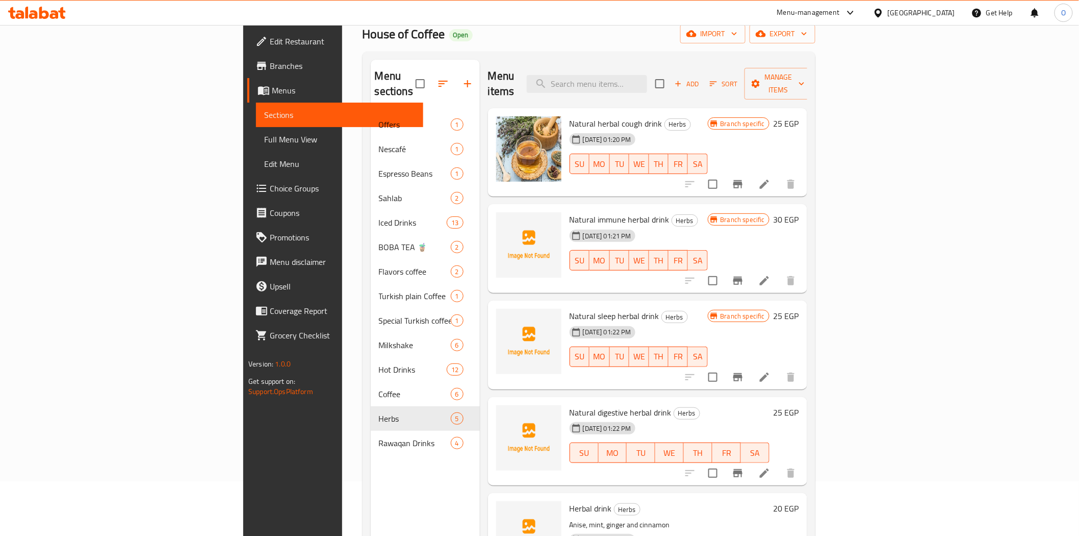
scroll to position [143, 0]
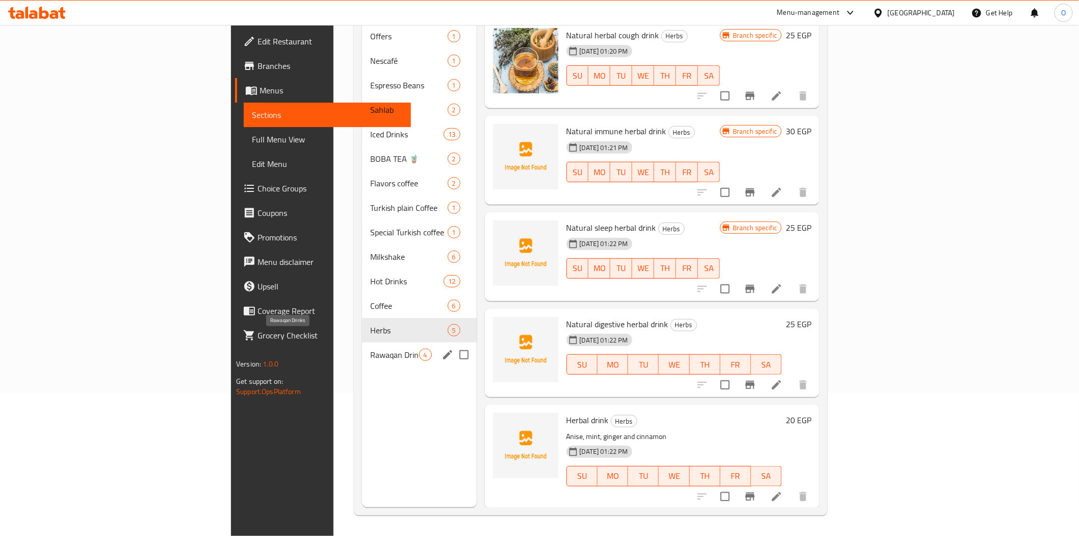
click at [370, 348] on span "Rawaqan Drinks" at bounding box center [394, 354] width 48 height 12
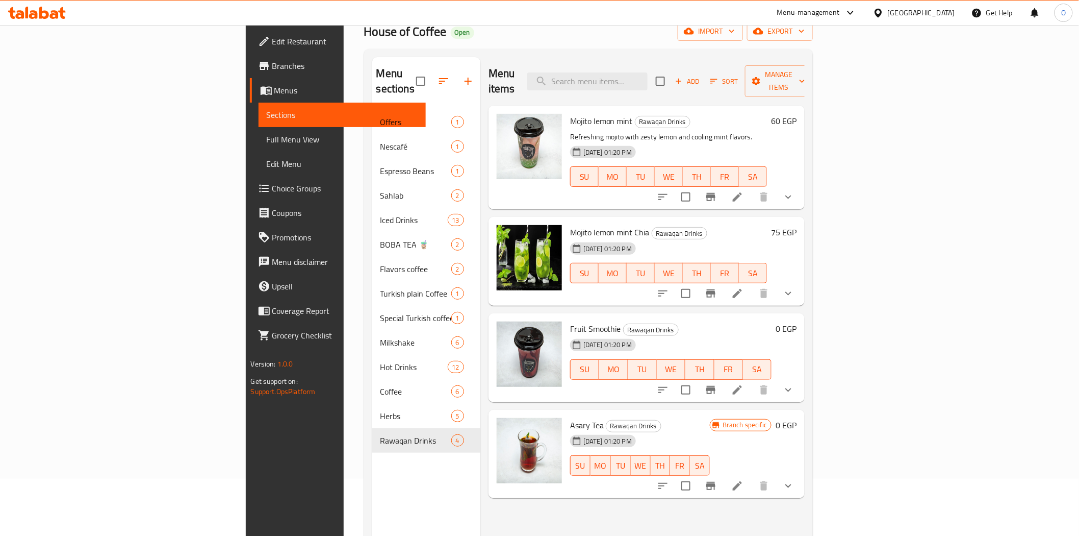
scroll to position [143, 0]
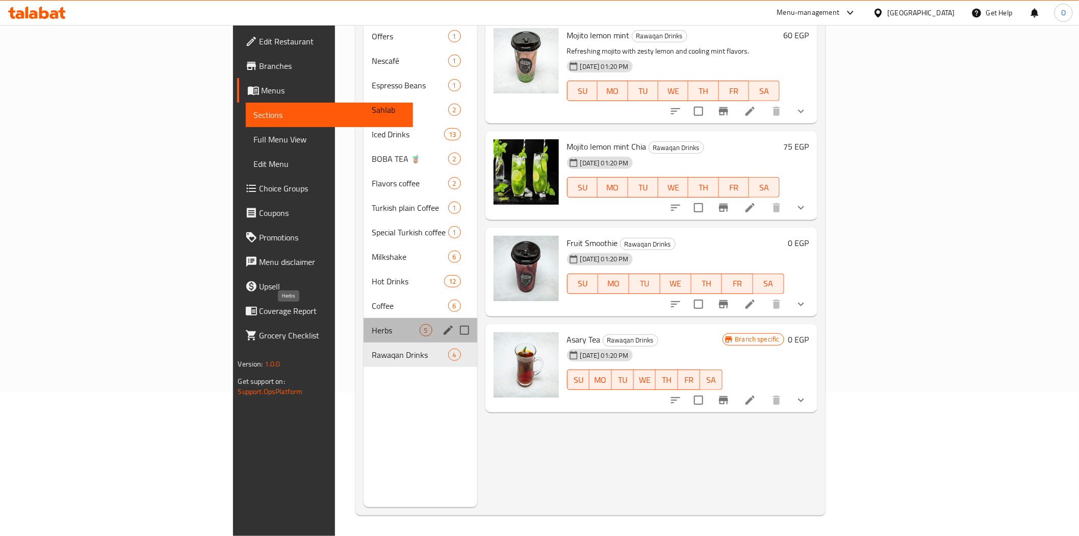
click at [372, 324] on span "Herbs" at bounding box center [395, 330] width 47 height 12
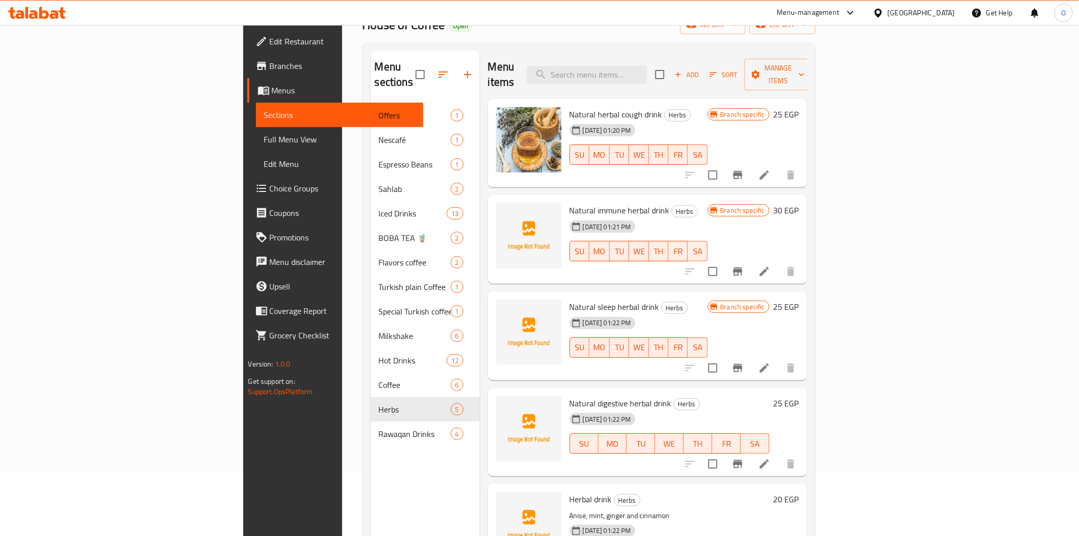
scroll to position [29, 0]
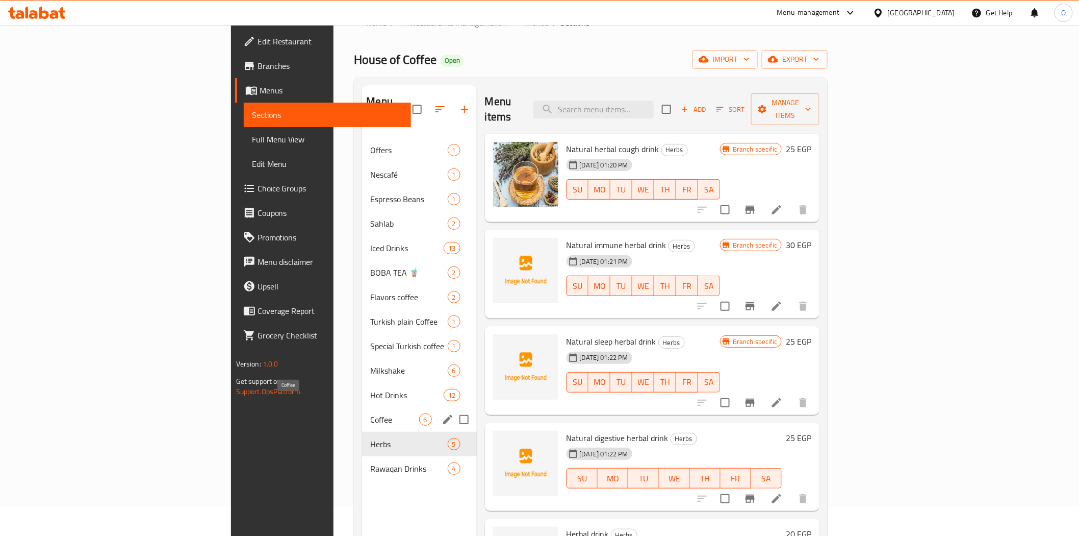
click at [370, 413] on span "Coffee" at bounding box center [394, 419] width 48 height 12
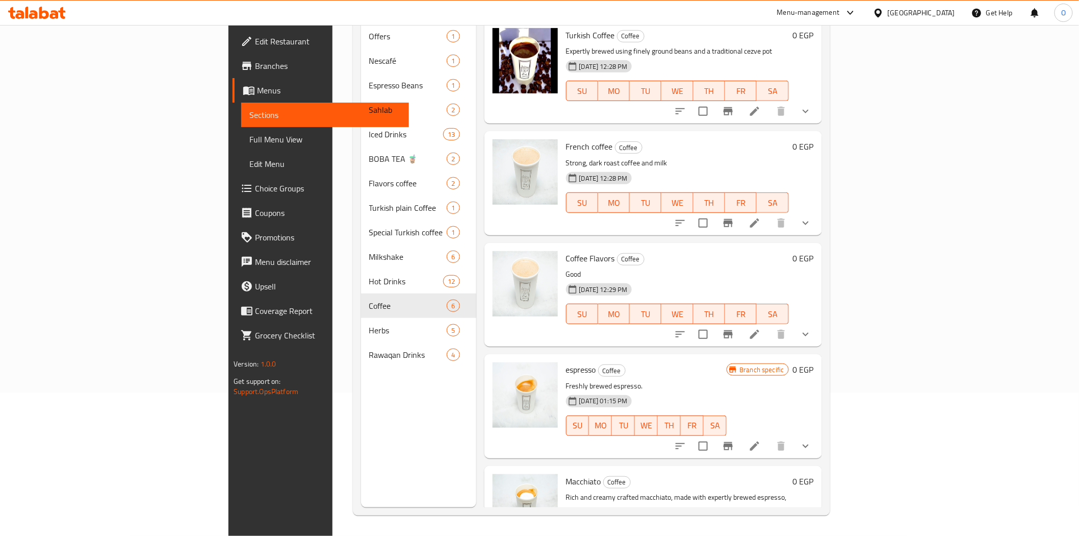
scroll to position [143, 0]
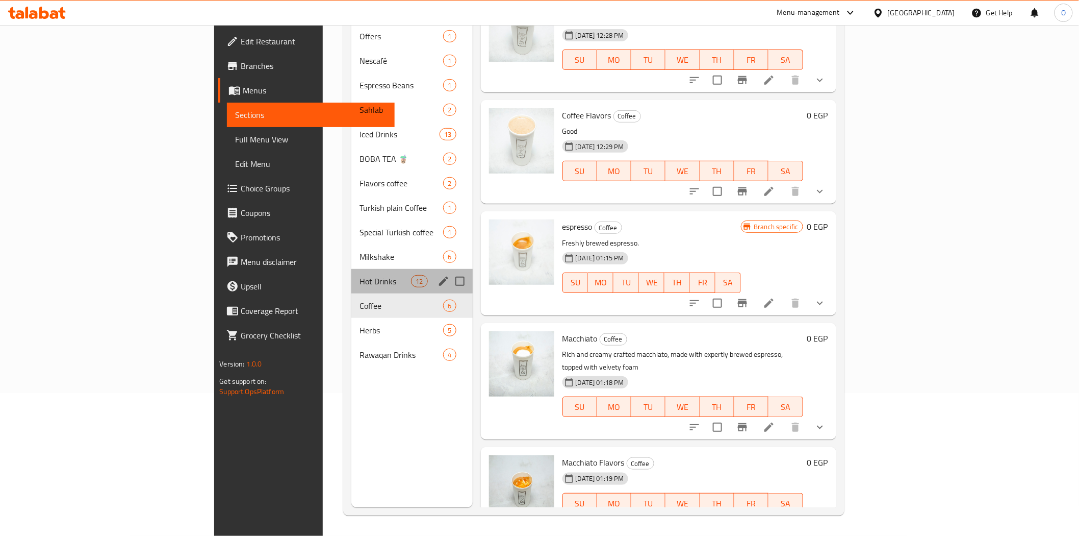
click at [351, 272] on div "Hot Drinks 12" at bounding box center [411, 281] width 121 height 24
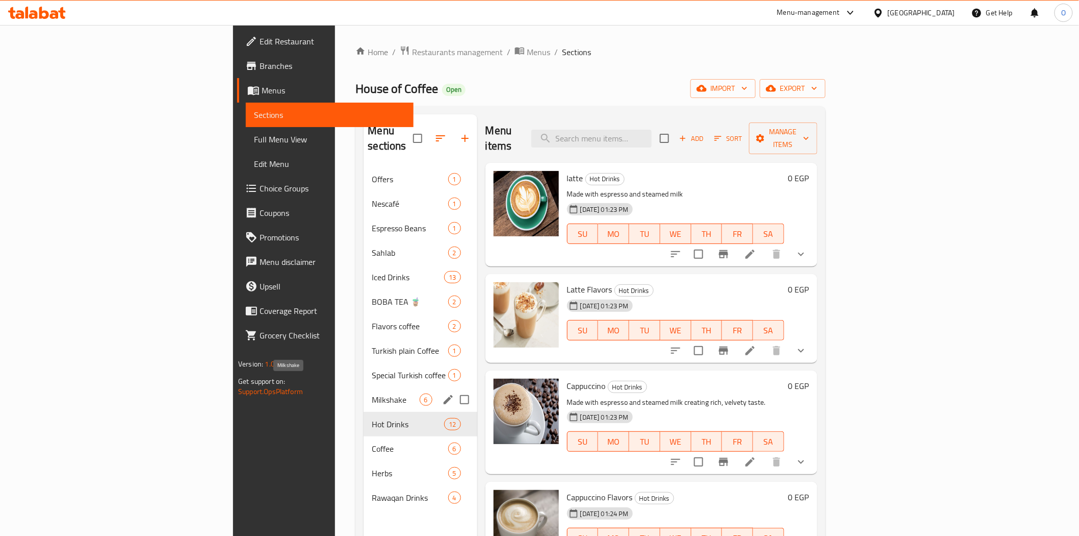
drag, startPoint x: 306, startPoint y: 379, endPoint x: 367, endPoint y: 373, distance: 61.5
click at [372, 393] on span "Milkshake" at bounding box center [395, 399] width 47 height 12
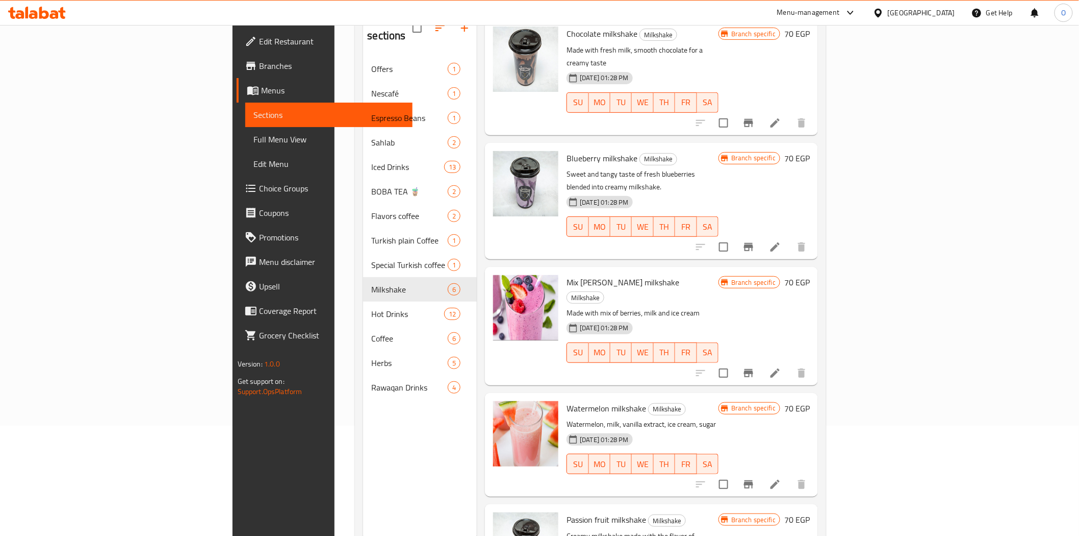
scroll to position [143, 0]
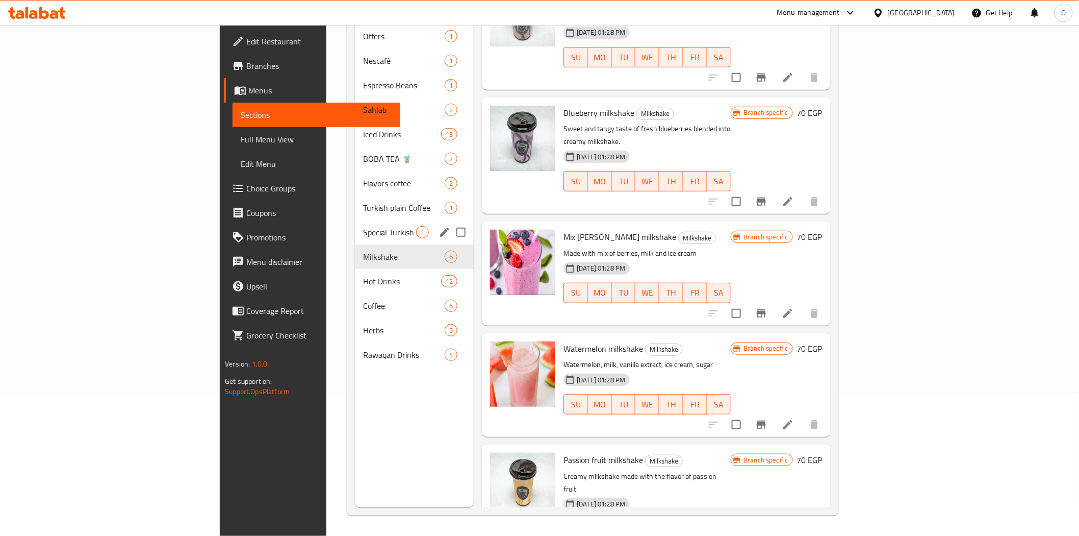
click at [363, 226] on span "Special Turkish coffee" at bounding box center [389, 232] width 53 height 12
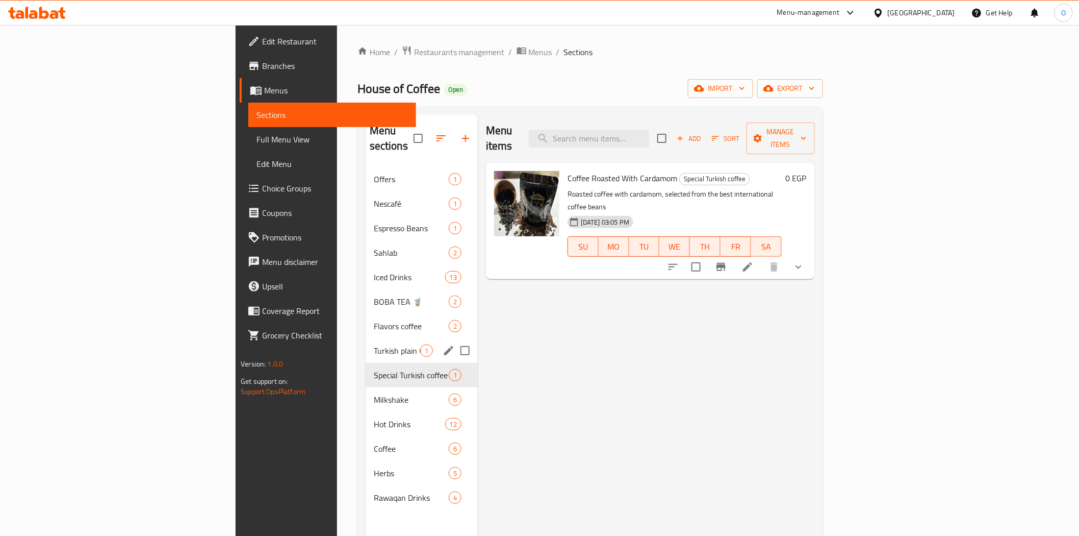
click at [366, 346] on div "Turkish plain Coffee 1" at bounding box center [422, 350] width 112 height 24
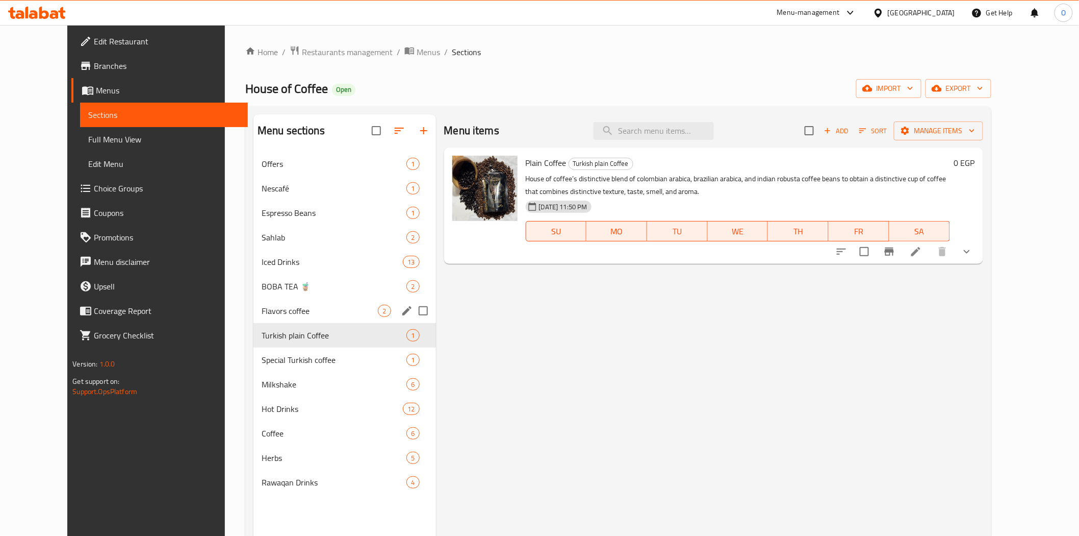
click at [282, 317] on div "Flavors coffee 2" at bounding box center [345, 310] width 183 height 24
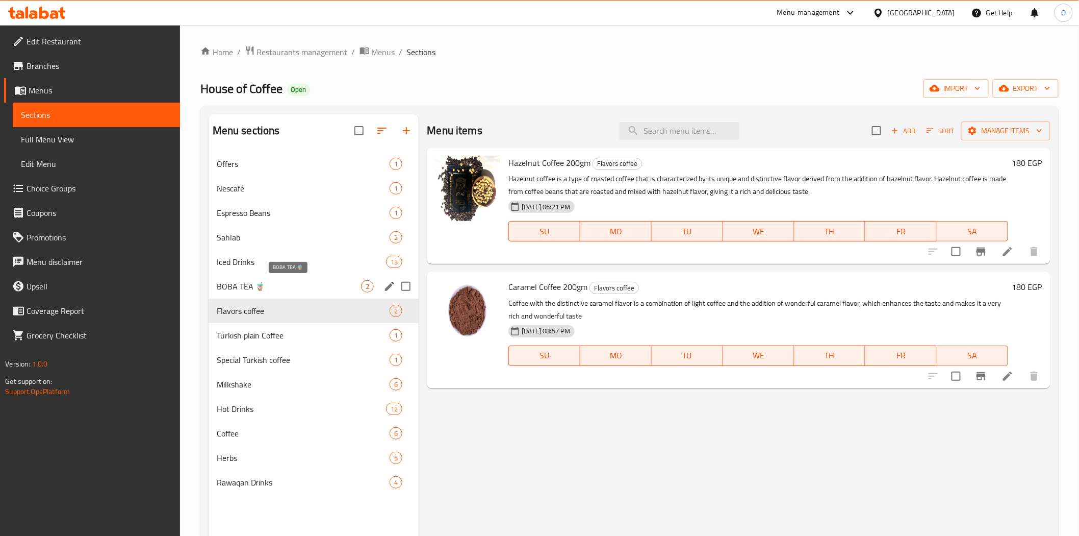
click at [293, 290] on span "BOBA TEA 🧋" at bounding box center [289, 286] width 145 height 12
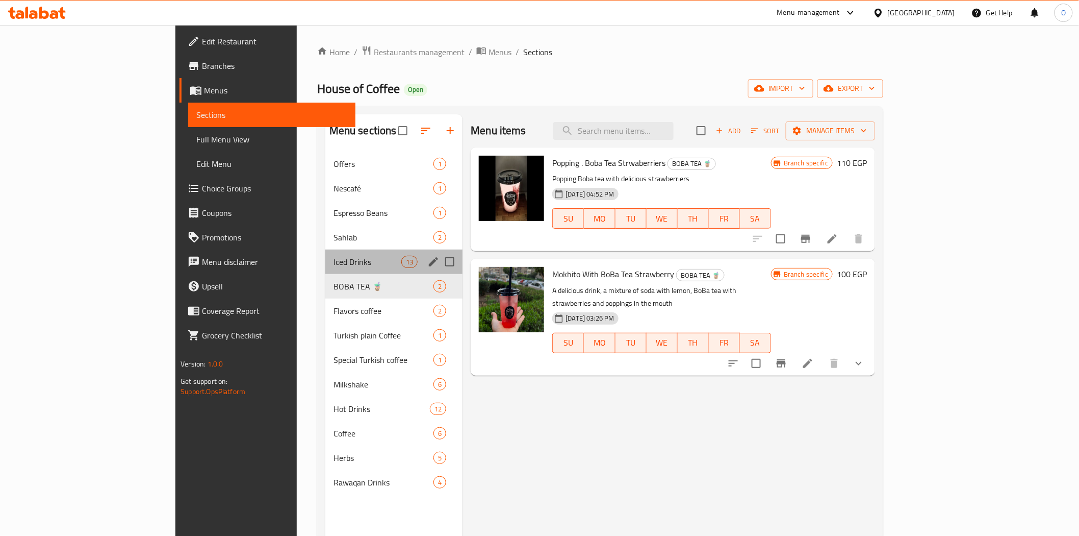
click at [325, 270] on div "Iced Drinks 13" at bounding box center [394, 261] width 138 height 24
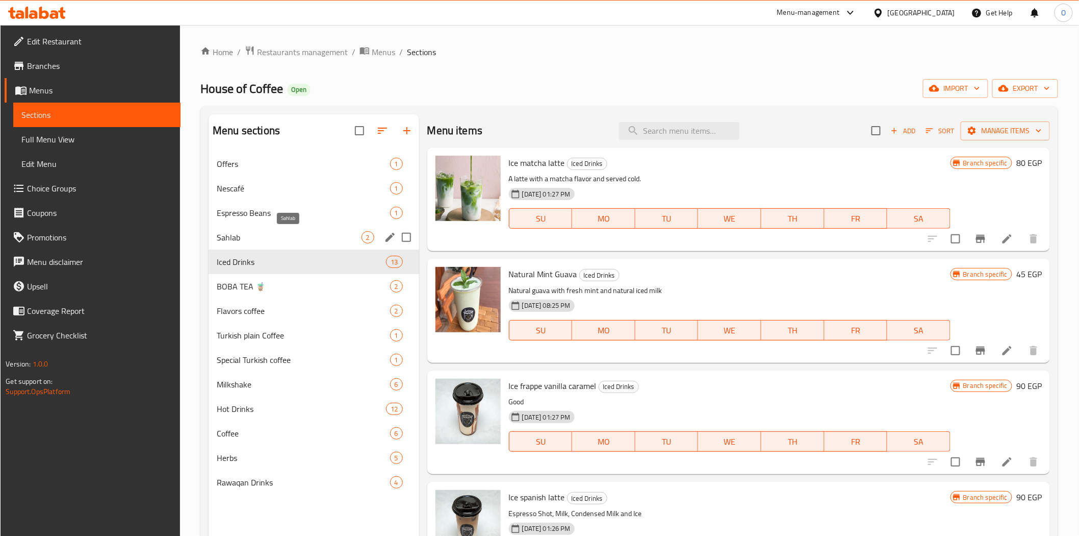
click at [314, 241] on span "Sahlab" at bounding box center [289, 237] width 144 height 12
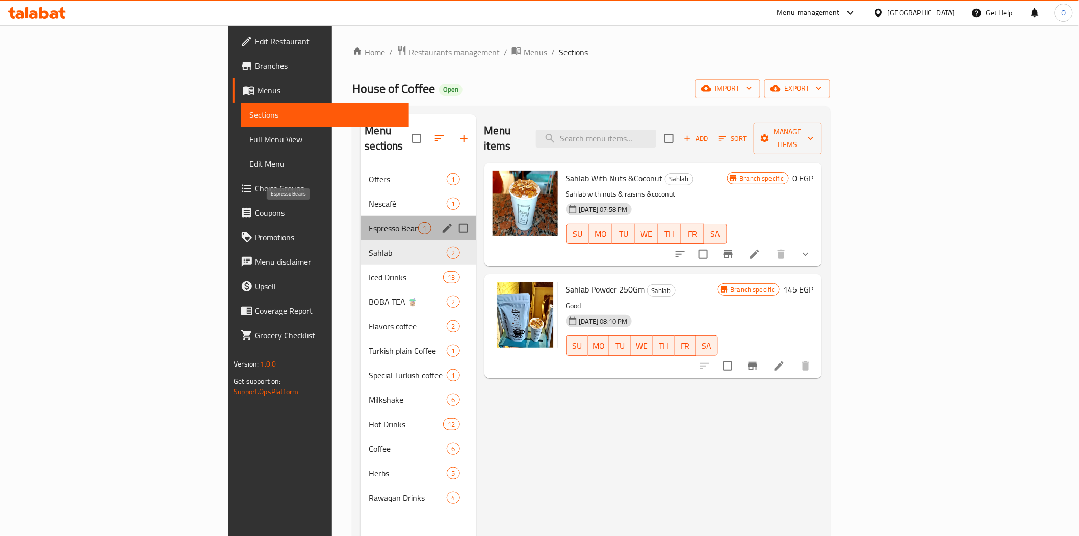
click at [369, 222] on span "Espresso Beans" at bounding box center [393, 228] width 49 height 12
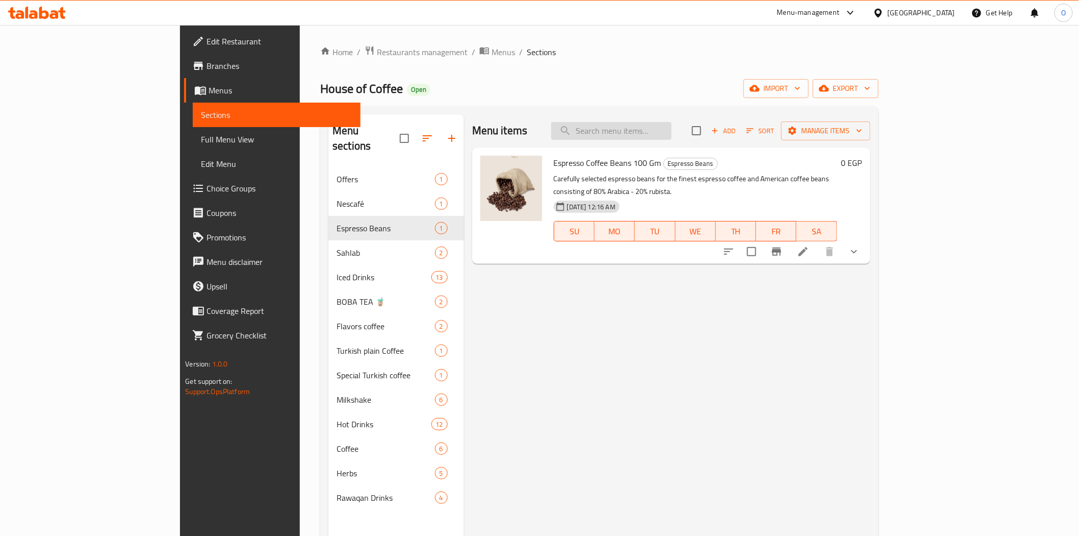
paste input "قهوه تركي"
type input "قهوه تركي"
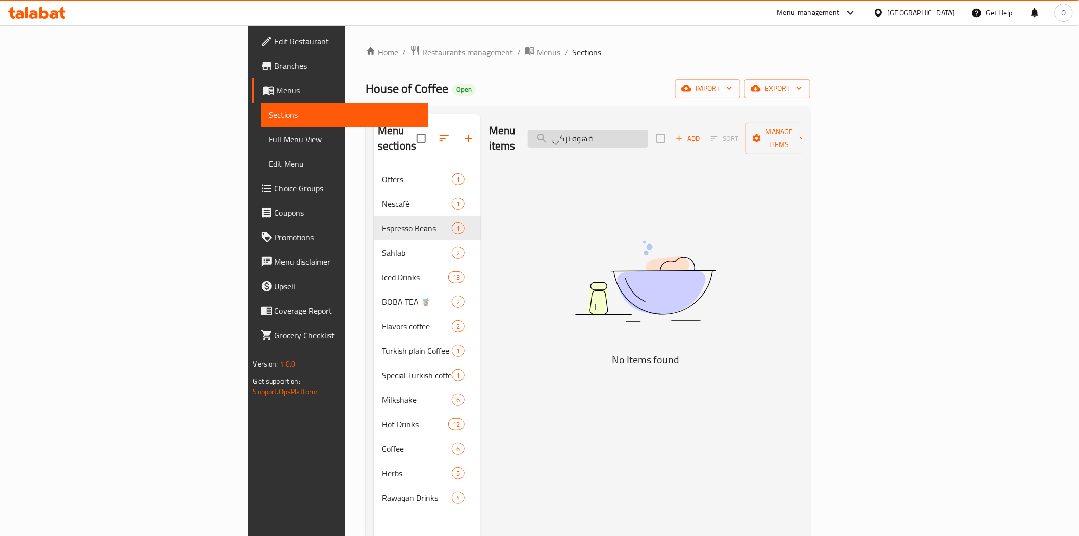
click at [648, 131] on input "قهوه تركي" at bounding box center [588, 139] width 120 height 18
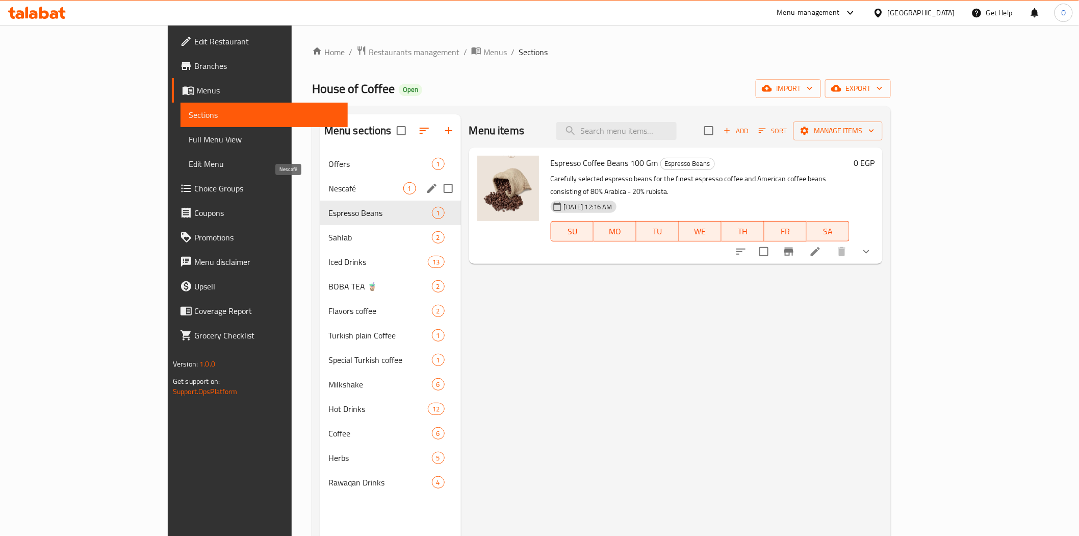
click at [338, 185] on span "Nescafé" at bounding box center [366, 188] width 75 height 12
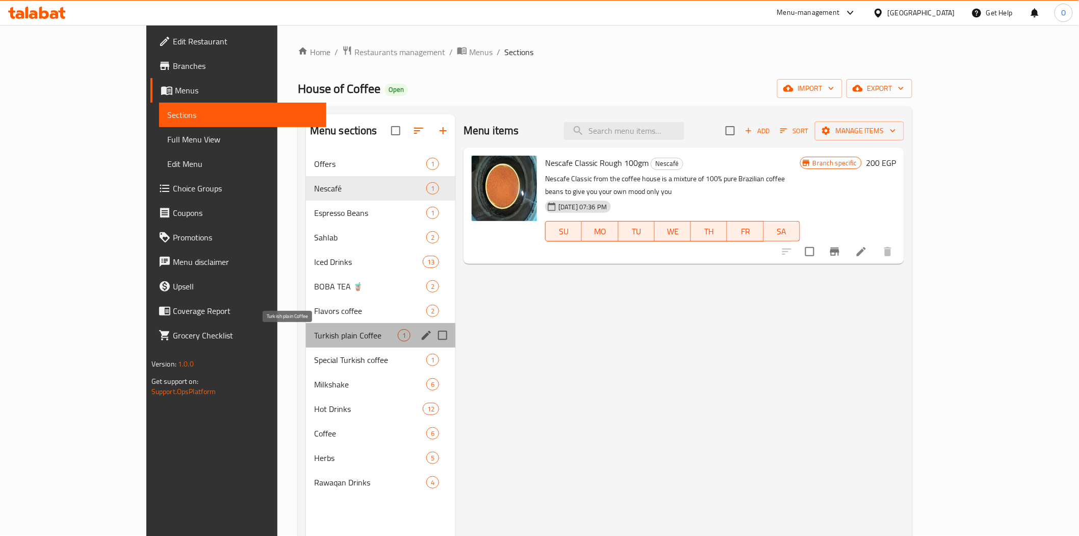
click at [314, 334] on span "Turkish plain Coffee" at bounding box center [356, 335] width 84 height 12
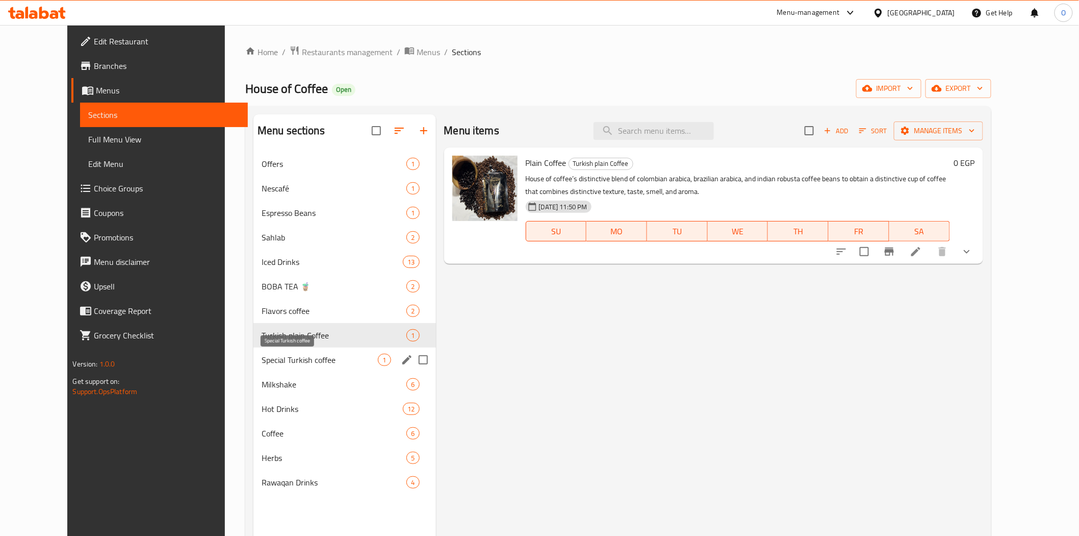
click at [285, 355] on span "Special Turkish coffee" at bounding box center [320, 360] width 117 height 12
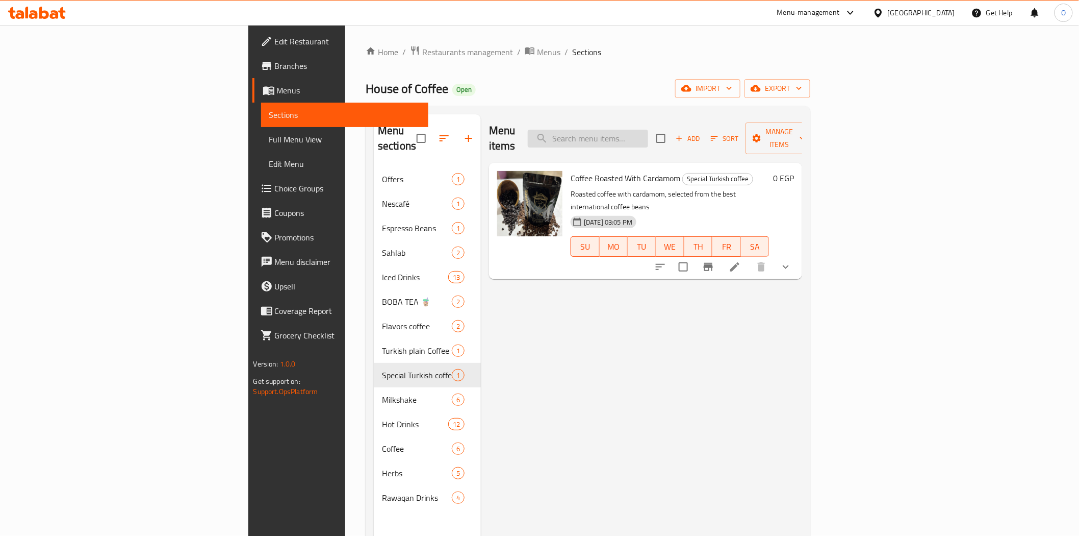
paste input "قهوه فرنساوي"
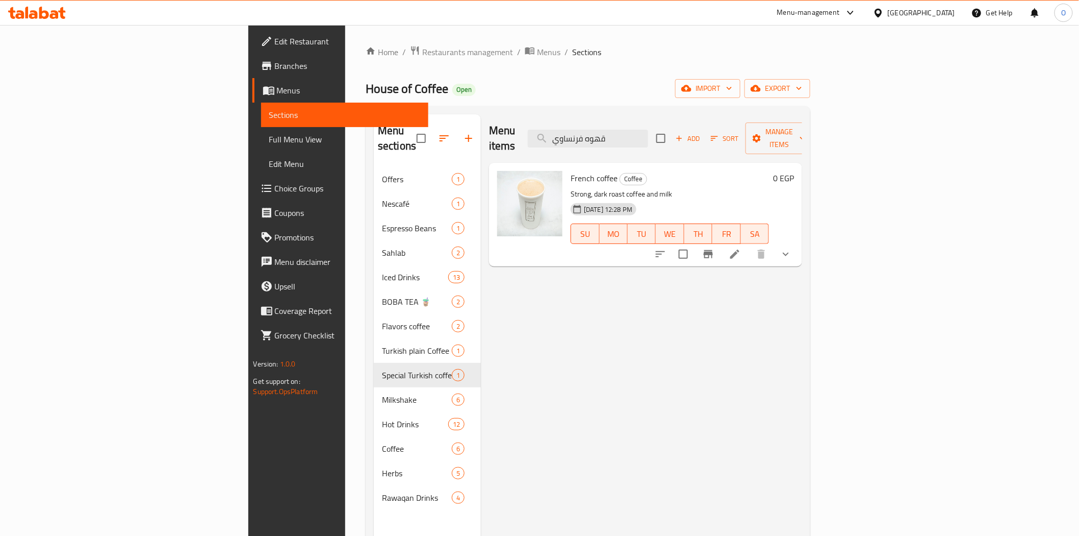
type input "قهوه فرنساوي"
click at [741, 248] on icon at bounding box center [735, 254] width 12 height 12
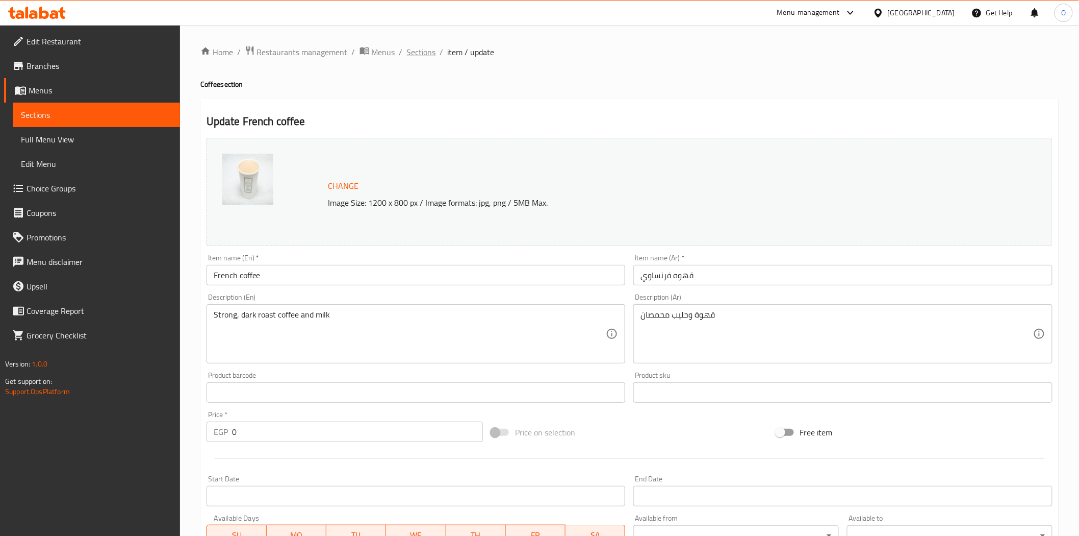
click at [423, 51] on span "Sections" at bounding box center [421, 52] width 29 height 12
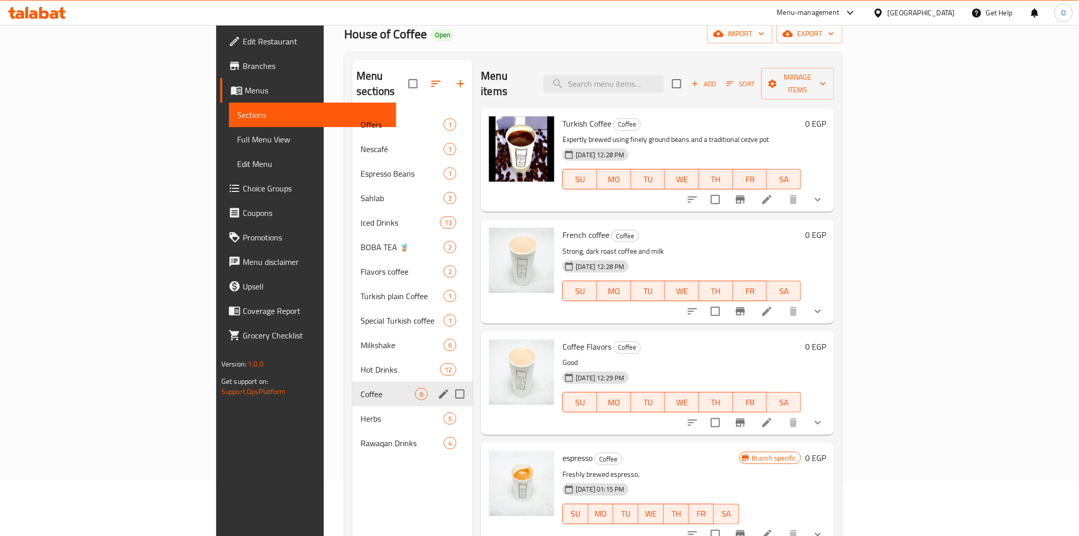
scroll to position [29, 0]
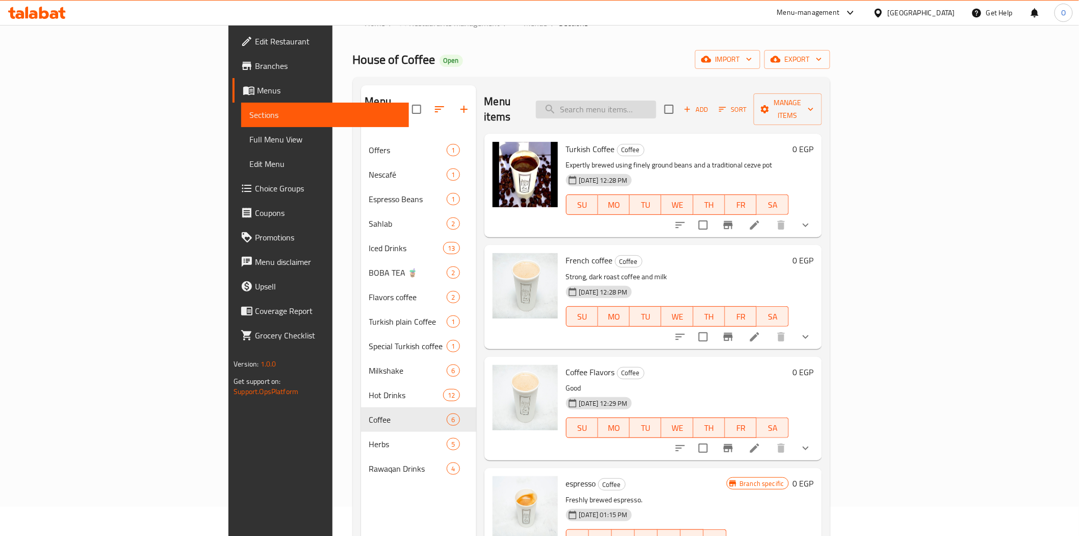
paste input "موخيتو ليمون ونعناع"
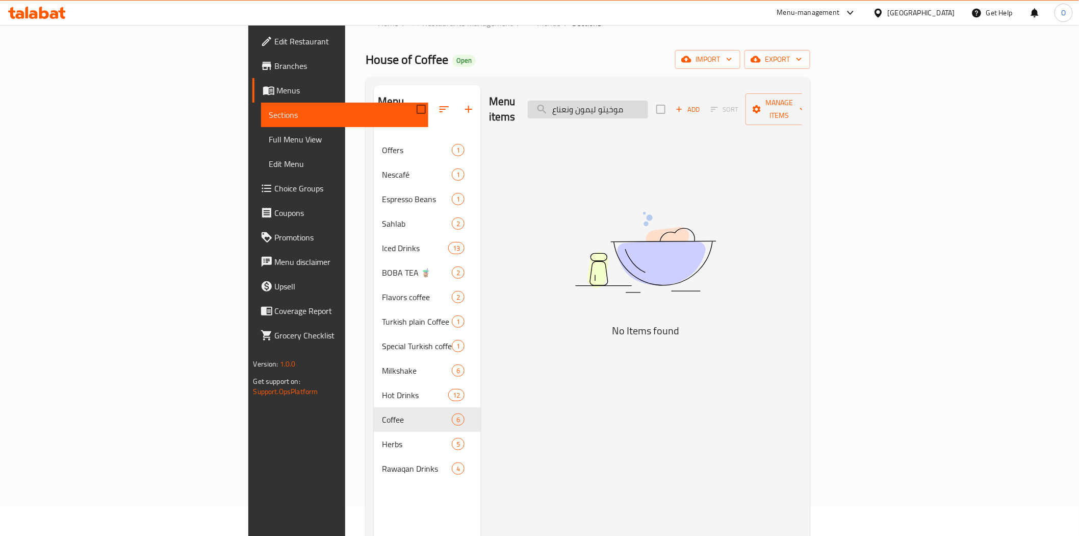
drag, startPoint x: 686, startPoint y: 98, endPoint x: 730, endPoint y: 103, distance: 44.7
click at [648, 103] on input "موخيتو ليمون ونعناع" at bounding box center [588, 109] width 120 height 18
click at [648, 105] on input "موخيتو ليمون ونعناع" at bounding box center [588, 109] width 120 height 18
drag, startPoint x: 688, startPoint y: 103, endPoint x: 757, endPoint y: 113, distance: 70.1
click at [757, 113] on div "Menu items موخيتو ليمون ونعناع Add Sort Manage items" at bounding box center [645, 109] width 313 height 48
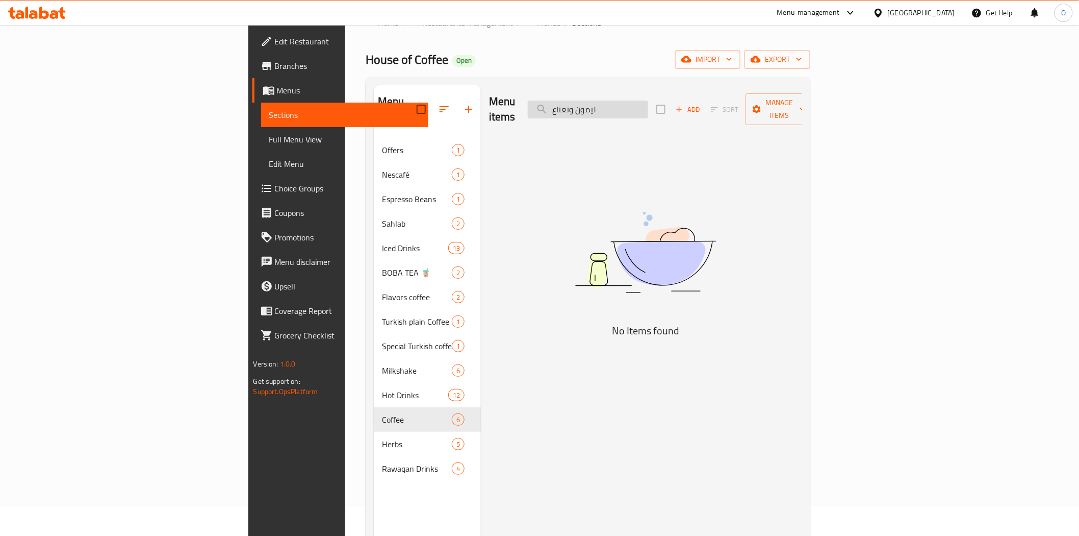
drag, startPoint x: 665, startPoint y: 104, endPoint x: 631, endPoint y: 109, distance: 35.1
click at [631, 109] on input "ليمون ونعناع" at bounding box center [588, 109] width 120 height 18
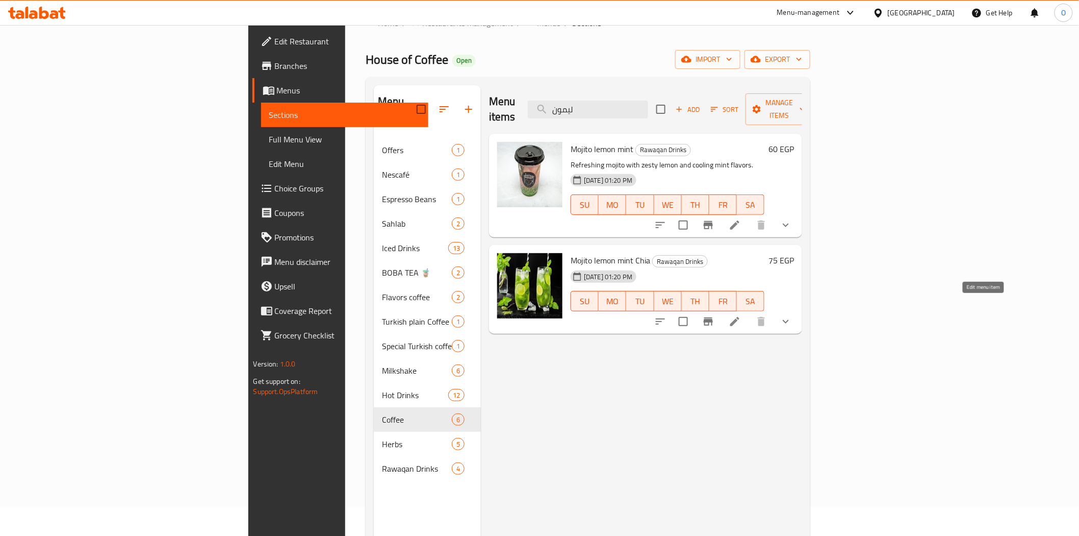
type input "ليمون"
click at [740, 317] on icon at bounding box center [734, 321] width 9 height 9
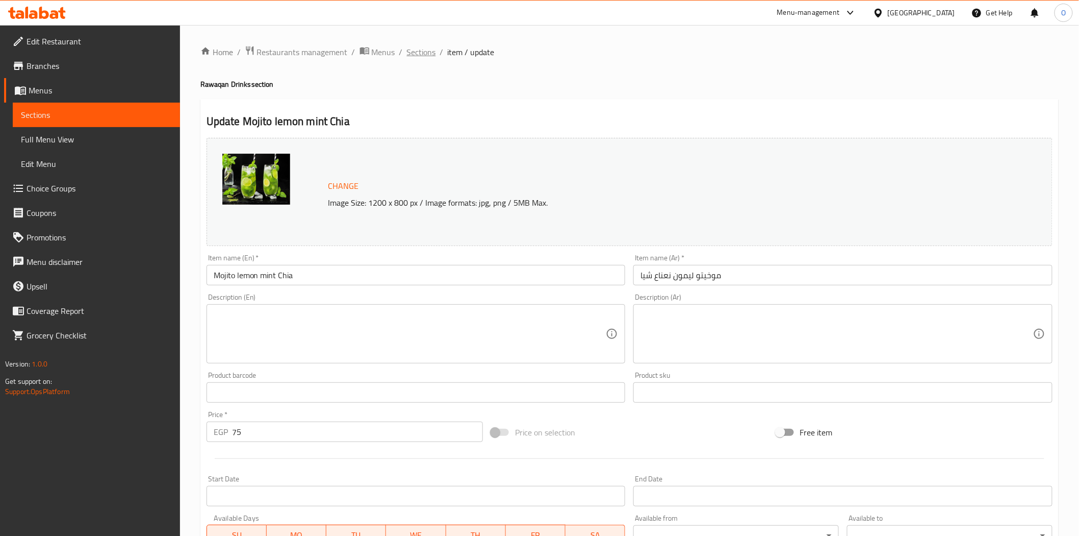
click at [427, 53] on span "Sections" at bounding box center [421, 52] width 29 height 12
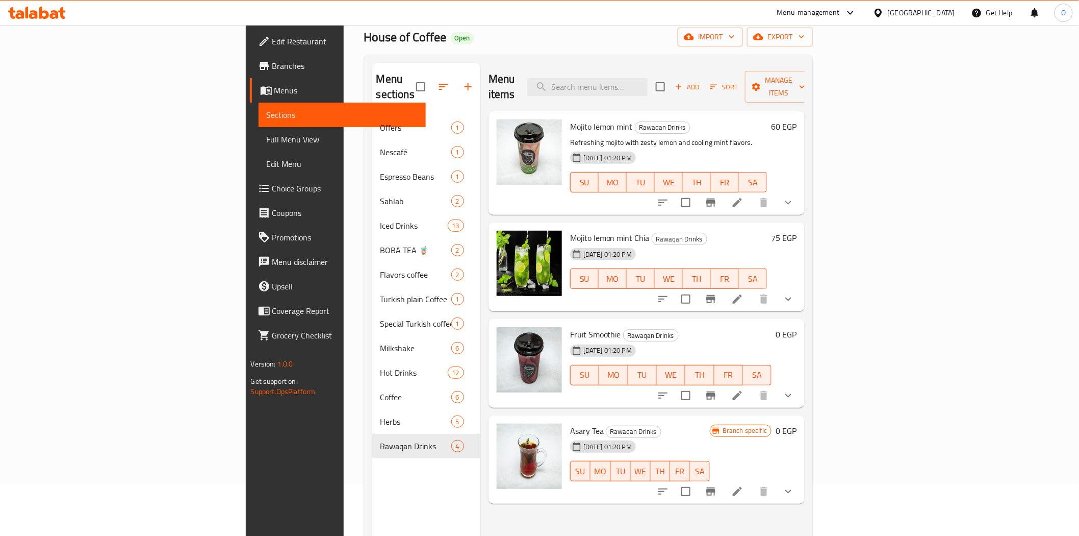
scroll to position [29, 0]
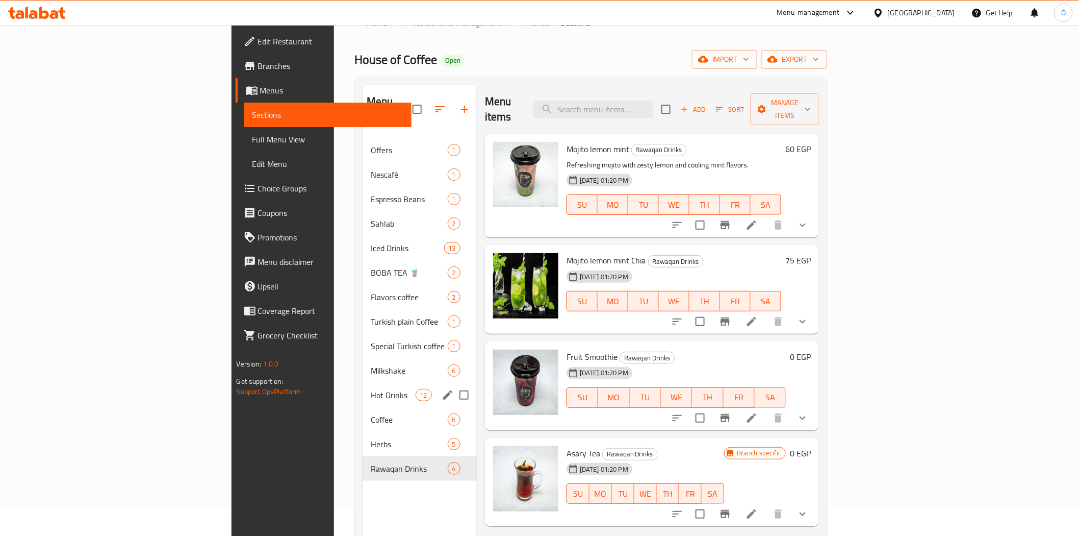
click at [371, 364] on span "Milkshake" at bounding box center [409, 370] width 77 height 12
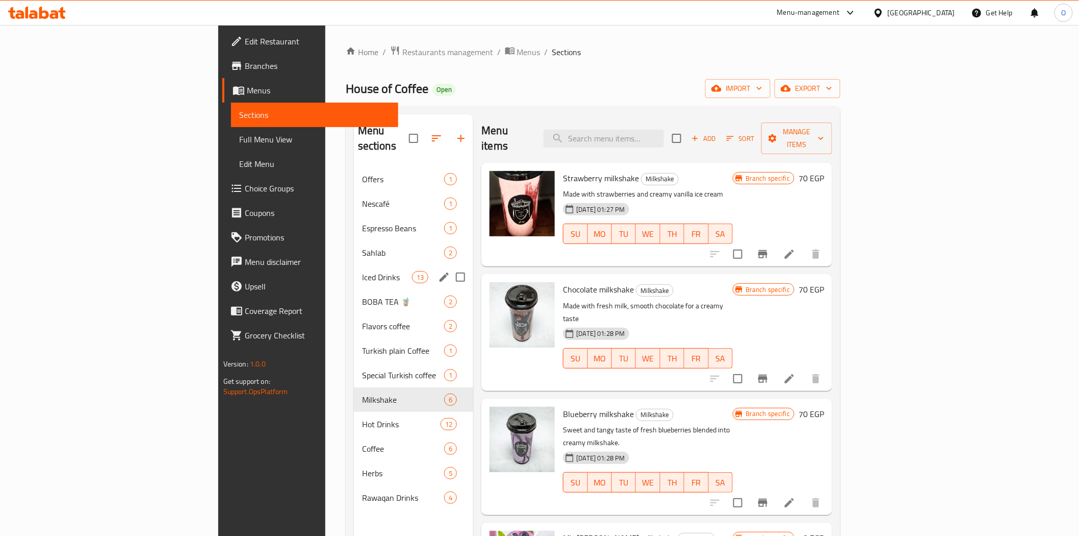
click at [354, 265] on div "Iced Drinks 13" at bounding box center [414, 277] width 120 height 24
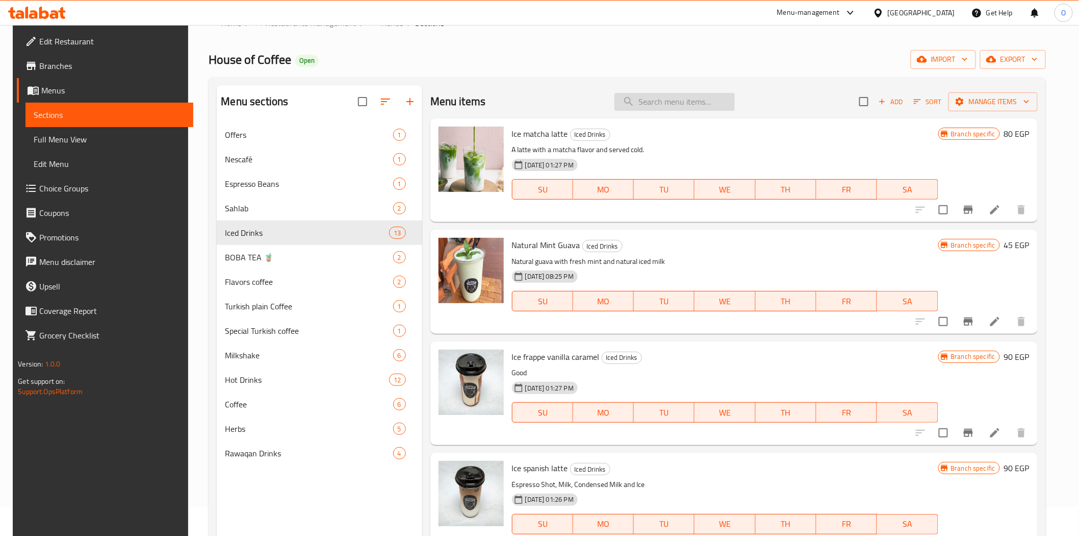
paste input "لاتيه فرابيه"
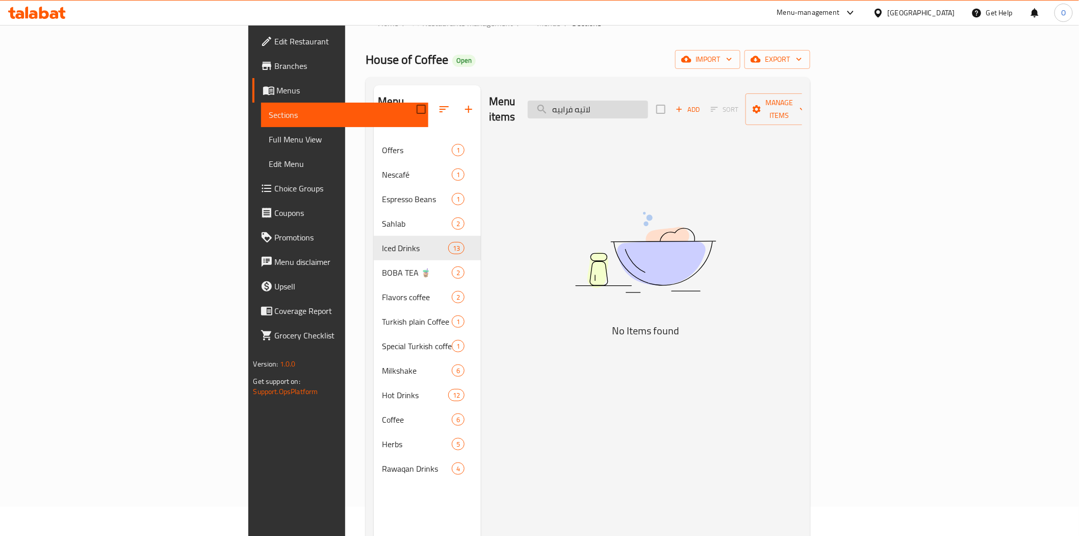
drag, startPoint x: 667, startPoint y: 103, endPoint x: 700, endPoint y: 102, distance: 33.2
click at [648, 102] on input "لاتيه فرابيه" at bounding box center [588, 109] width 120 height 18
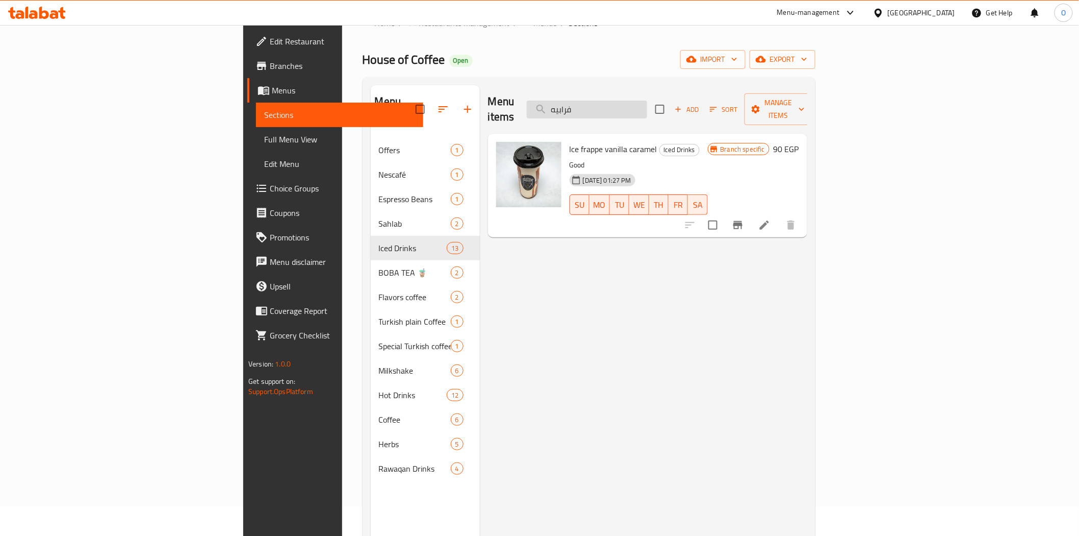
drag, startPoint x: 646, startPoint y: 103, endPoint x: 631, endPoint y: 107, distance: 15.5
click at [631, 107] on input "فرابيه" at bounding box center [587, 109] width 120 height 18
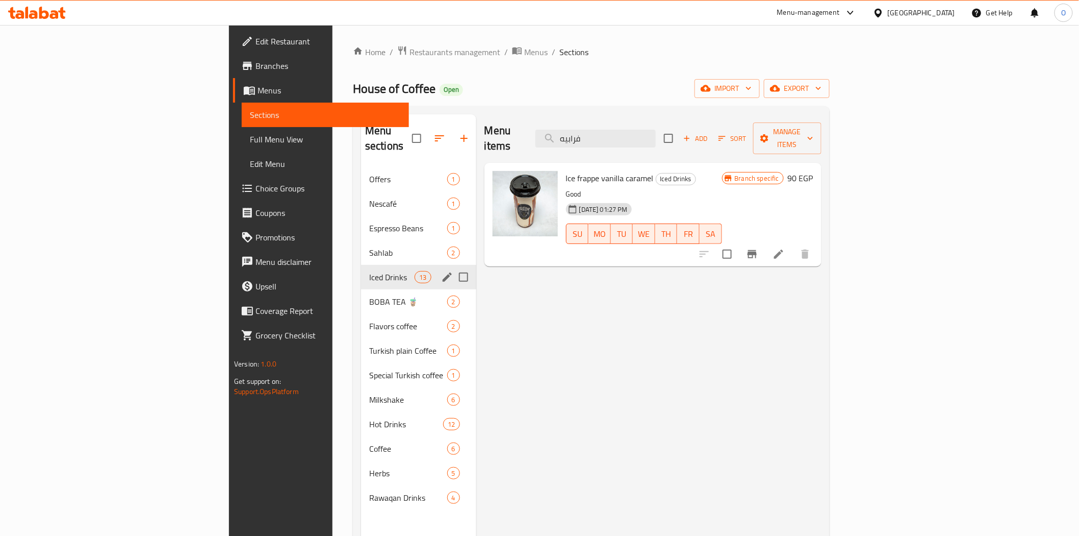
click at [361, 265] on div "Iced Drinks 13" at bounding box center [418, 277] width 115 height 24
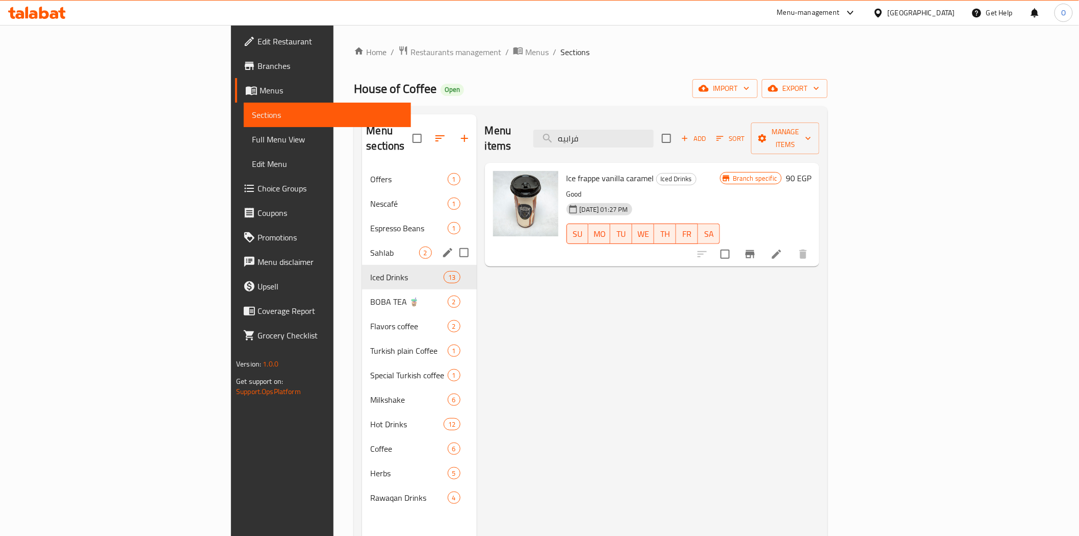
click at [362, 245] on div "Sahlab 2" at bounding box center [419, 252] width 114 height 24
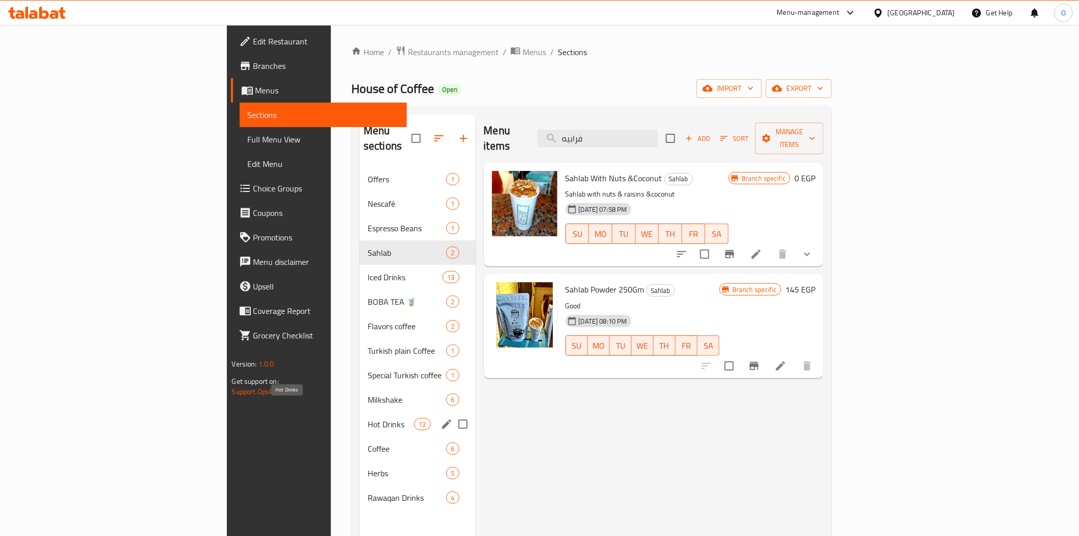
click at [368, 418] on span "Hot Drinks" at bounding box center [391, 424] width 46 height 12
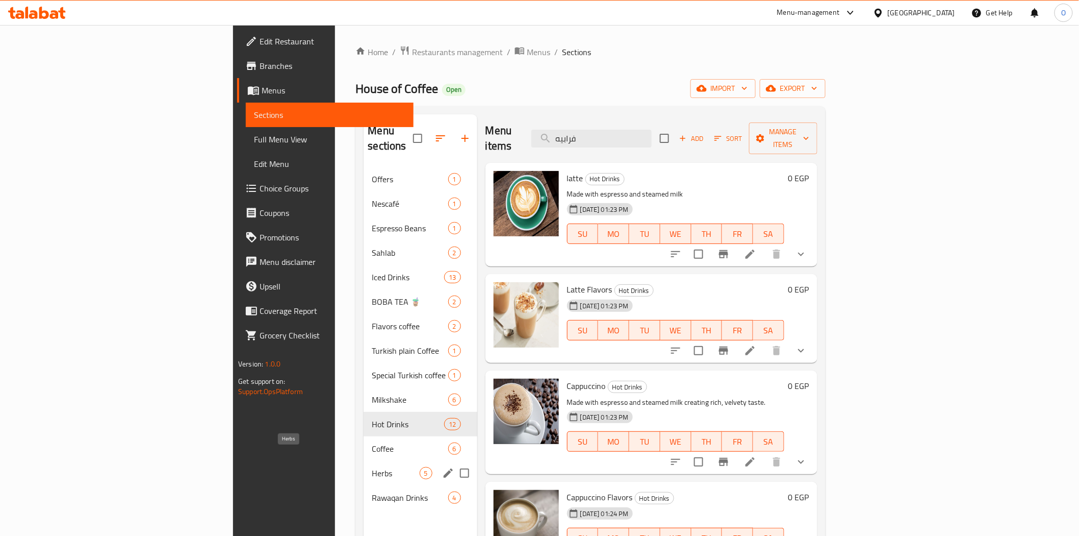
click at [372, 467] on span "Herbs" at bounding box center [395, 473] width 47 height 12
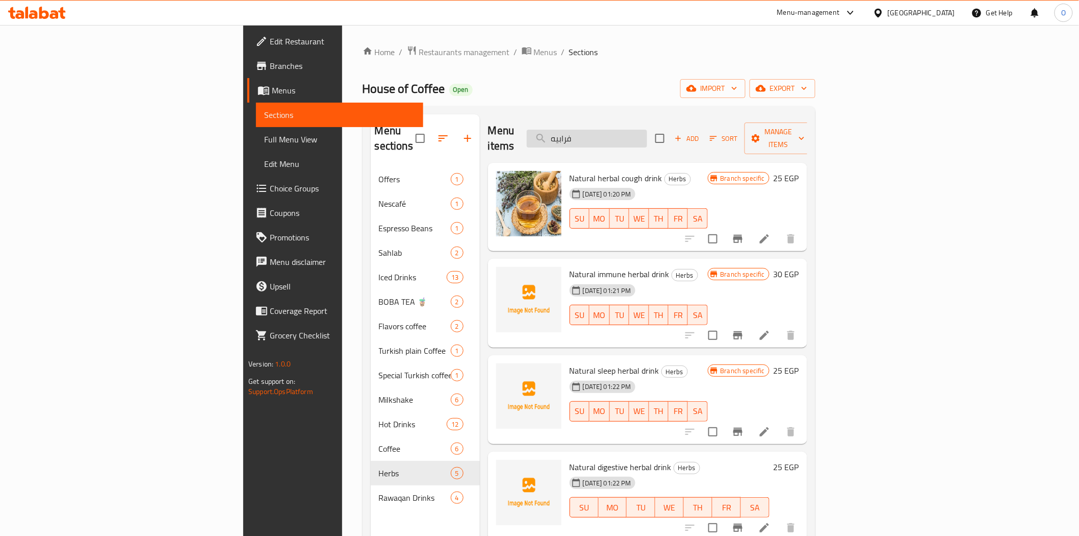
click at [647, 130] on input "فرابيه" at bounding box center [587, 139] width 120 height 18
paste input "شاي كرك"
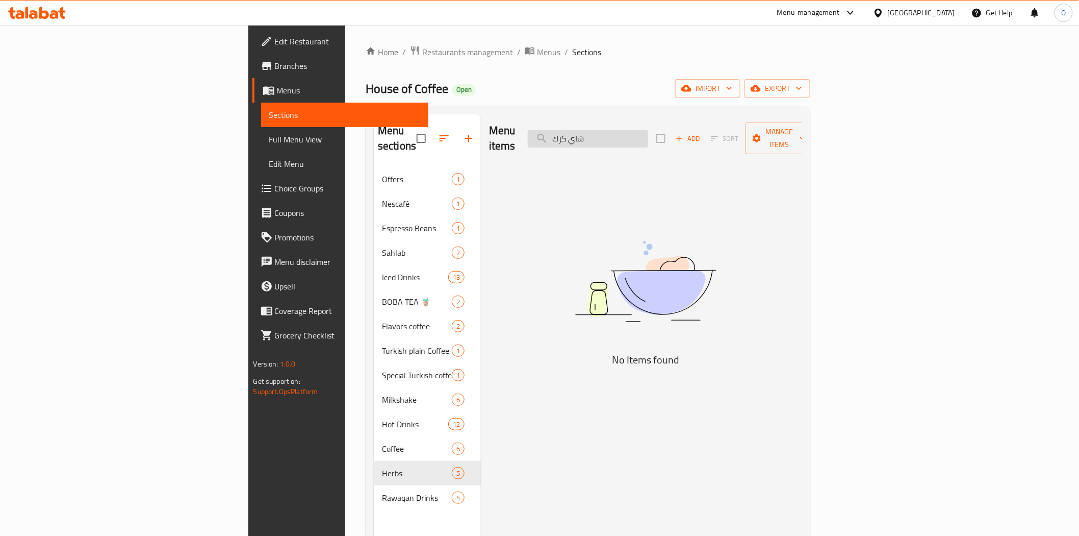
drag, startPoint x: 657, startPoint y: 131, endPoint x: 689, endPoint y: 131, distance: 31.6
click at [648, 131] on input "شاي كرك" at bounding box center [588, 139] width 120 height 18
click at [648, 137] on input "شاي كرك" at bounding box center [588, 139] width 120 height 18
drag, startPoint x: 660, startPoint y: 134, endPoint x: 641, endPoint y: 135, distance: 18.9
click at [641, 135] on input "شاي كرك" at bounding box center [588, 139] width 120 height 18
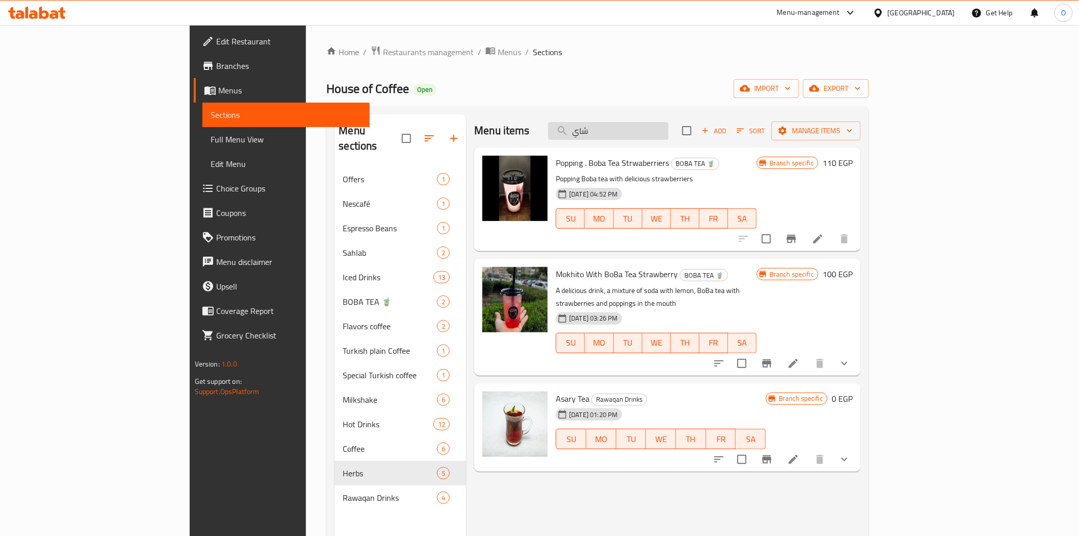
drag, startPoint x: 663, startPoint y: 126, endPoint x: 657, endPoint y: 130, distance: 7.1
click at [657, 130] on input "شاي" at bounding box center [608, 131] width 120 height 18
paste input "كرك"
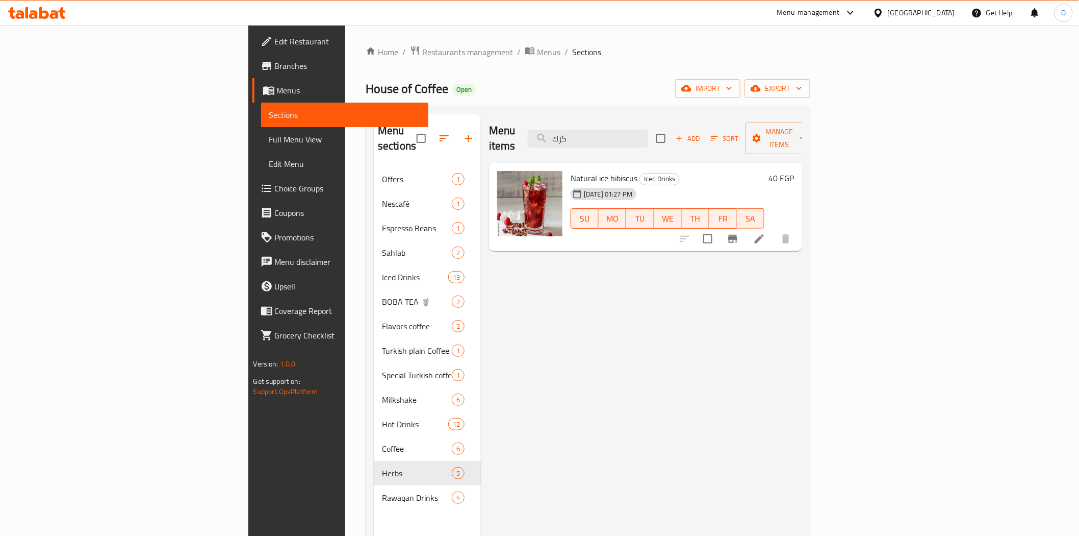
type input "كرك"
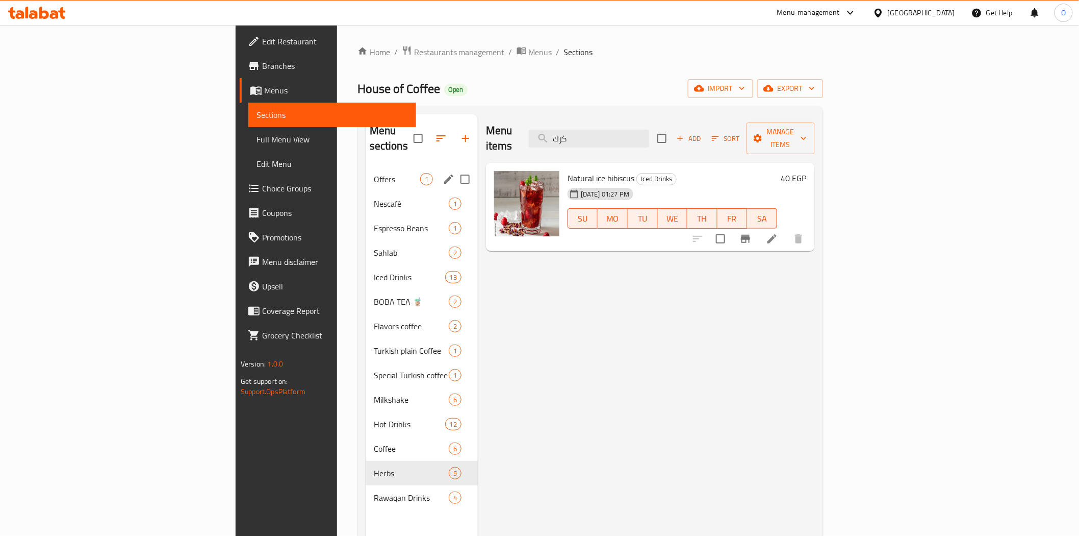
click at [374, 173] on span "Offers" at bounding box center [397, 179] width 46 height 12
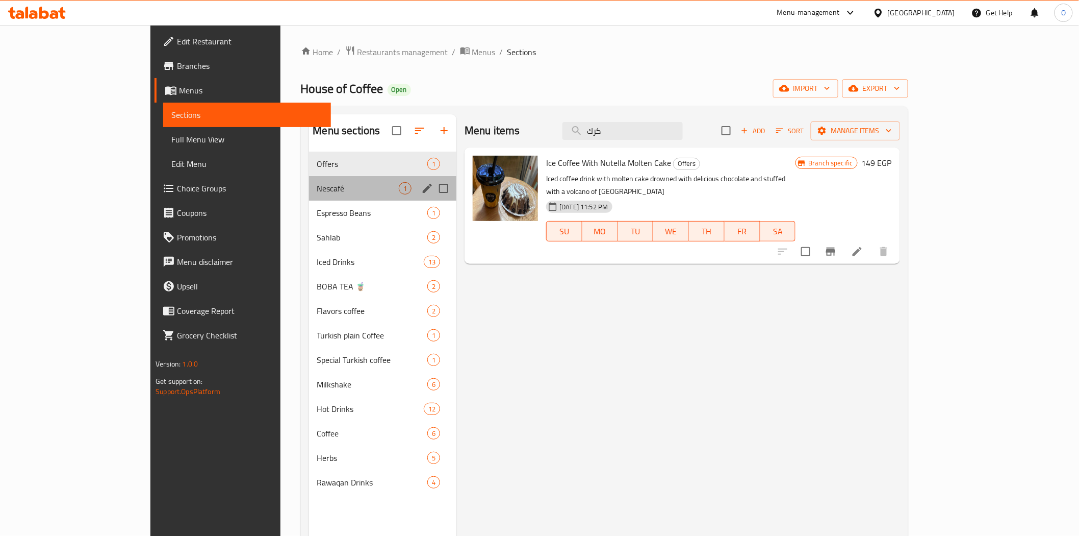
click at [309, 180] on div "Nescafé 1" at bounding box center [383, 188] width 148 height 24
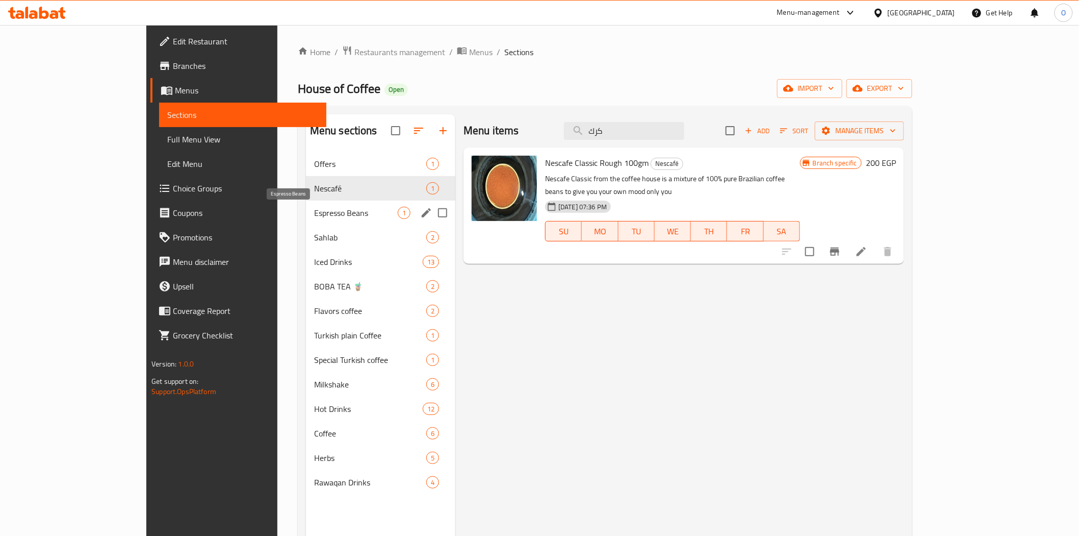
click at [314, 216] on span "Espresso Beans" at bounding box center [356, 213] width 84 height 12
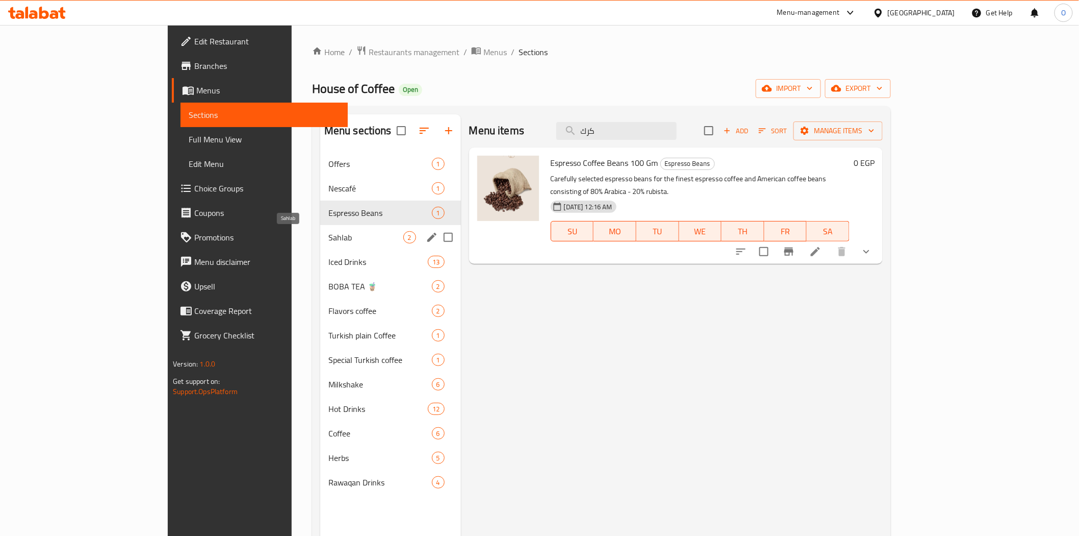
drag, startPoint x: 257, startPoint y: 245, endPoint x: 269, endPoint y: 283, distance: 39.5
click at [320, 246] on div "Sahlab 2" at bounding box center [390, 237] width 141 height 24
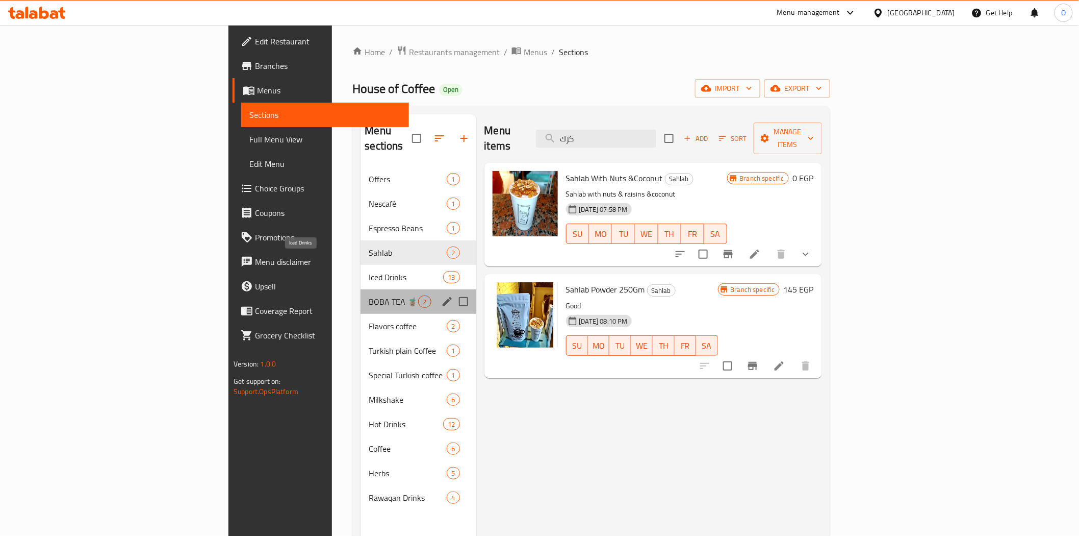
drag, startPoint x: 269, startPoint y: 283, endPoint x: 270, endPoint y: 294, distance: 11.3
click at [369, 295] on span "BOBA TEA 🧋" at bounding box center [393, 301] width 49 height 12
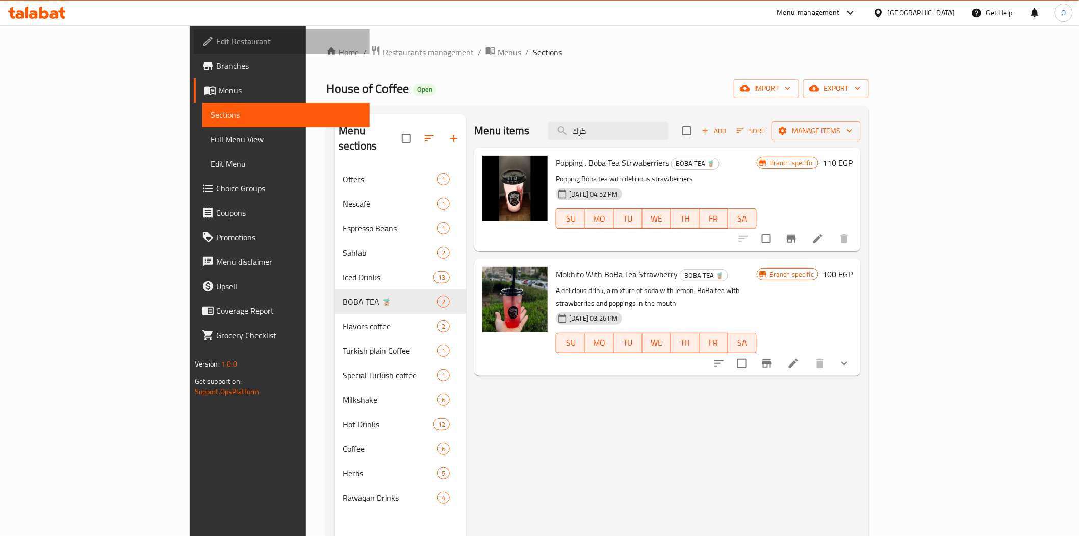
click at [216, 47] on span "Edit Restaurant" at bounding box center [288, 41] width 145 height 12
